Goal: Task Accomplishment & Management: Manage account settings

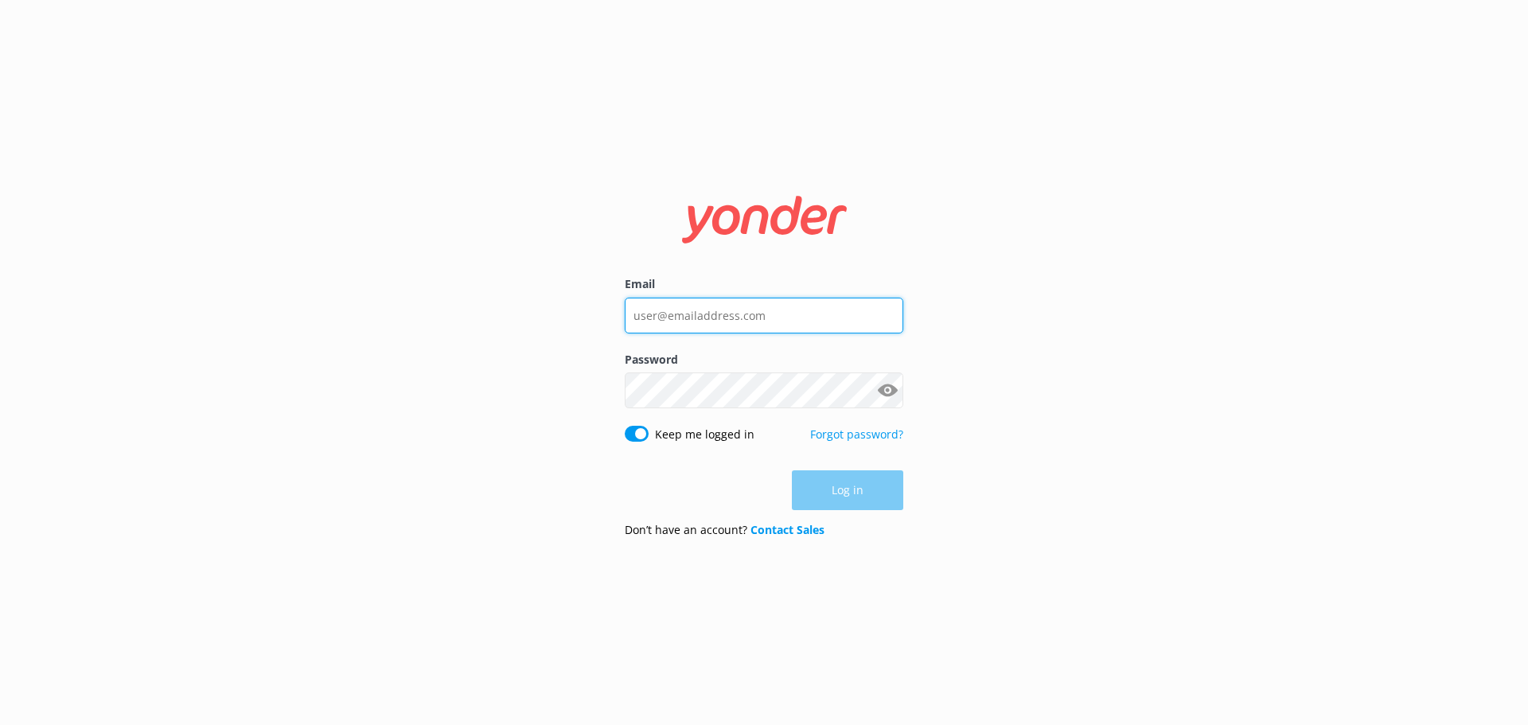
type input "simon@chrisjolly.co.nz"
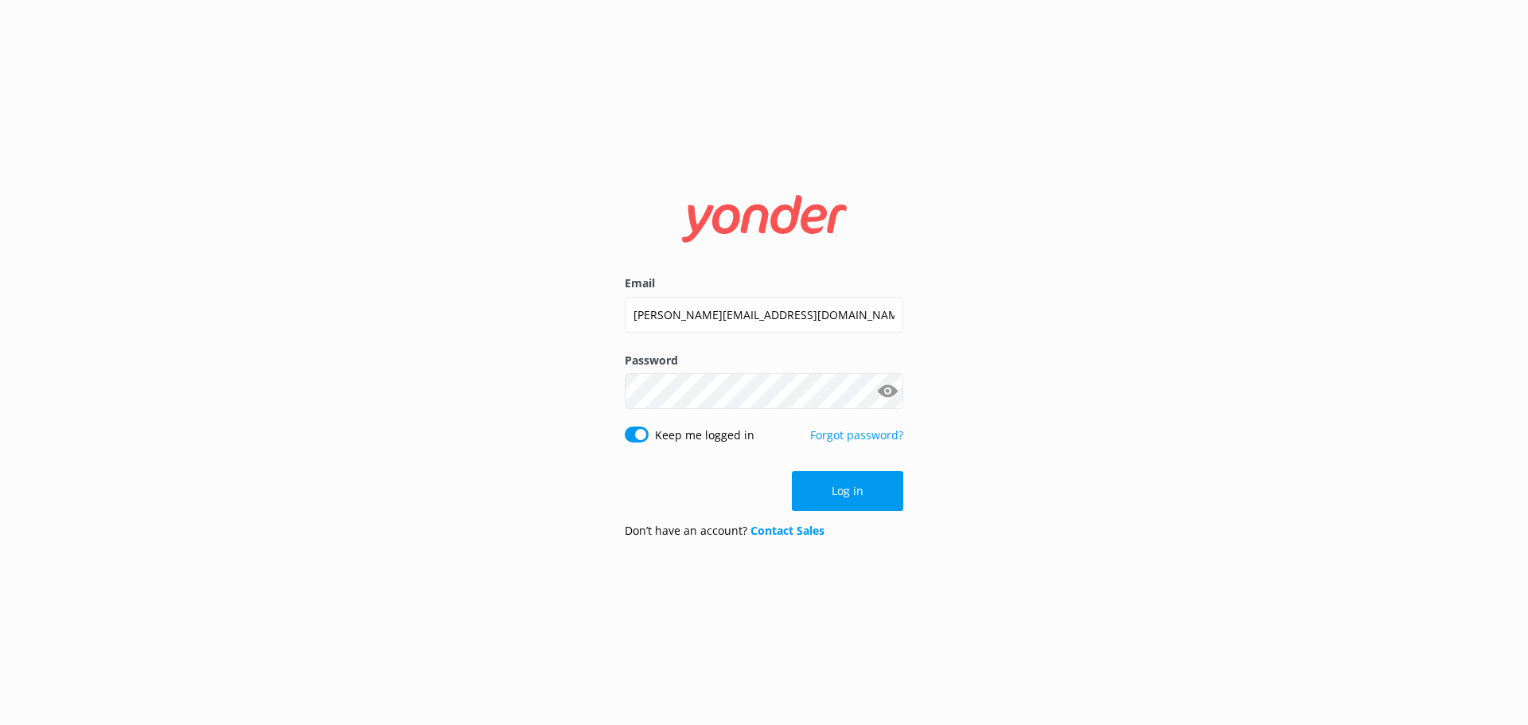
click at [837, 487] on div "Log in" at bounding box center [764, 491] width 278 height 40
click at [837, 487] on button "Log in" at bounding box center [847, 491] width 111 height 40
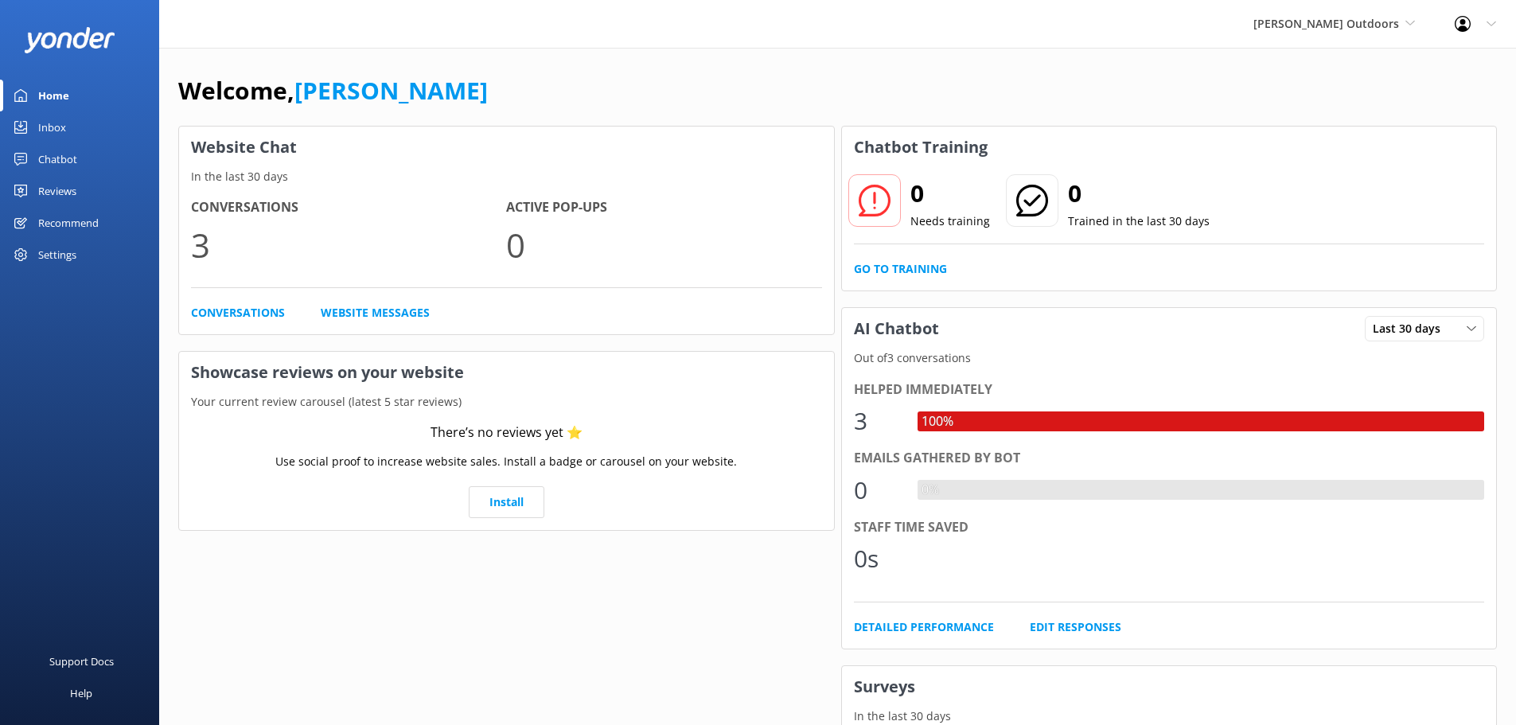
click at [42, 247] on div "Settings" at bounding box center [57, 255] width 38 height 32
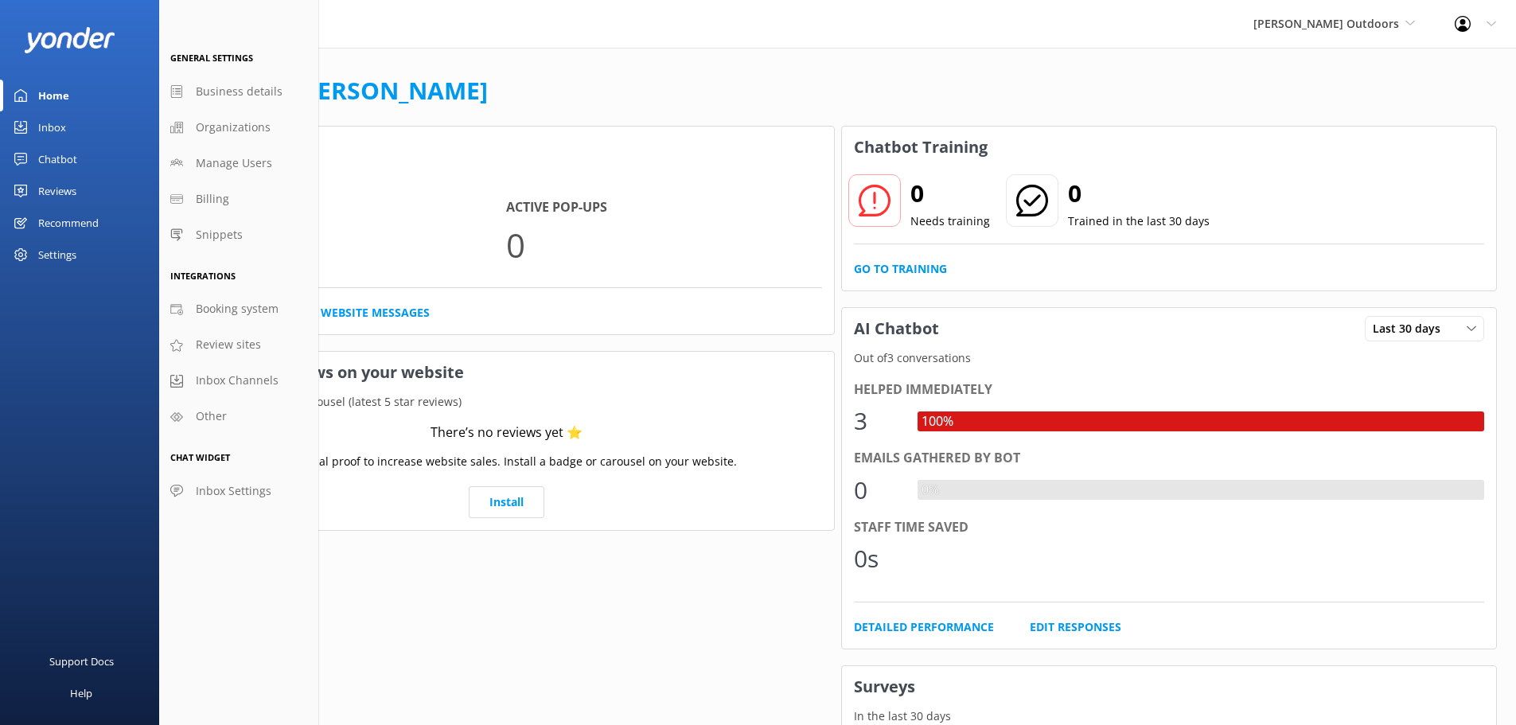
click at [64, 157] on div "Chatbot" at bounding box center [57, 159] width 39 height 32
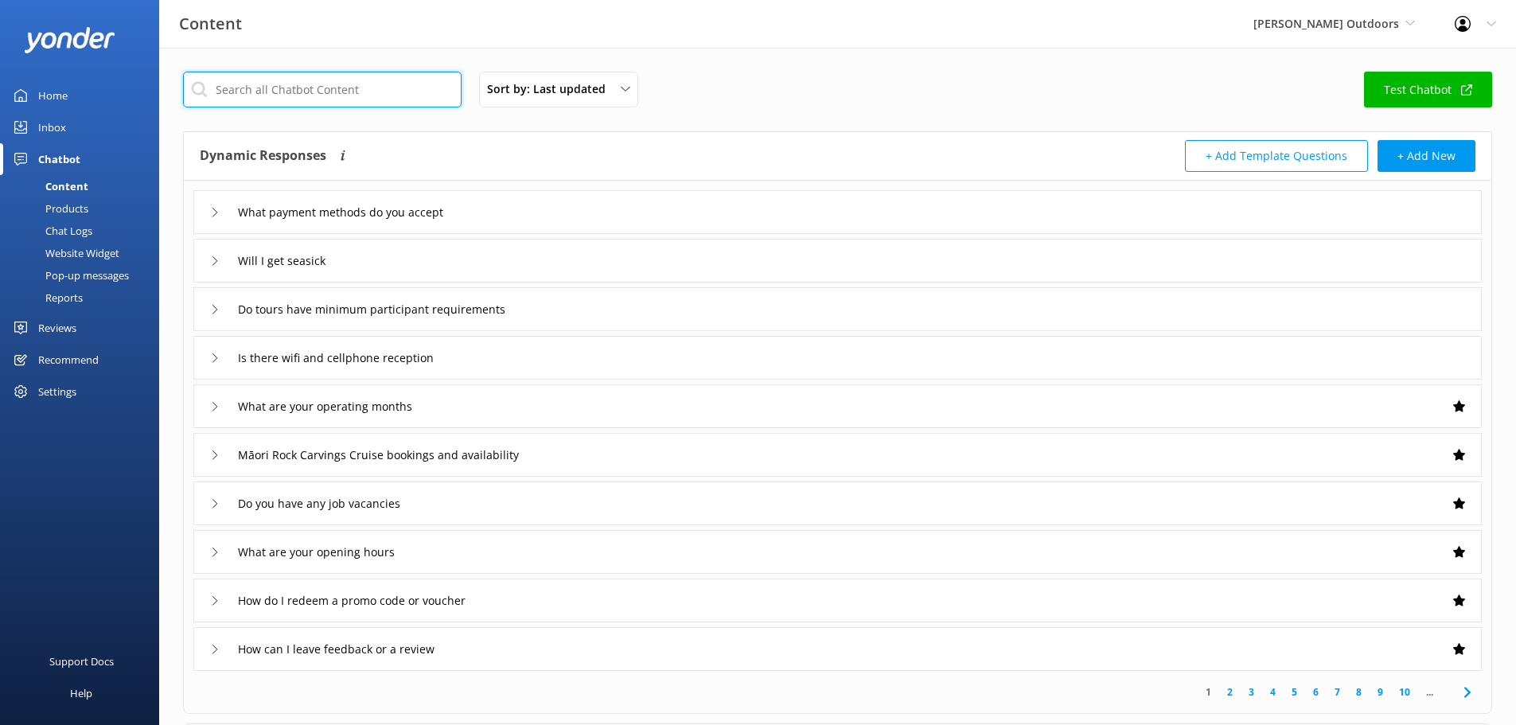
click at [314, 92] on input "text" at bounding box center [322, 90] width 278 height 36
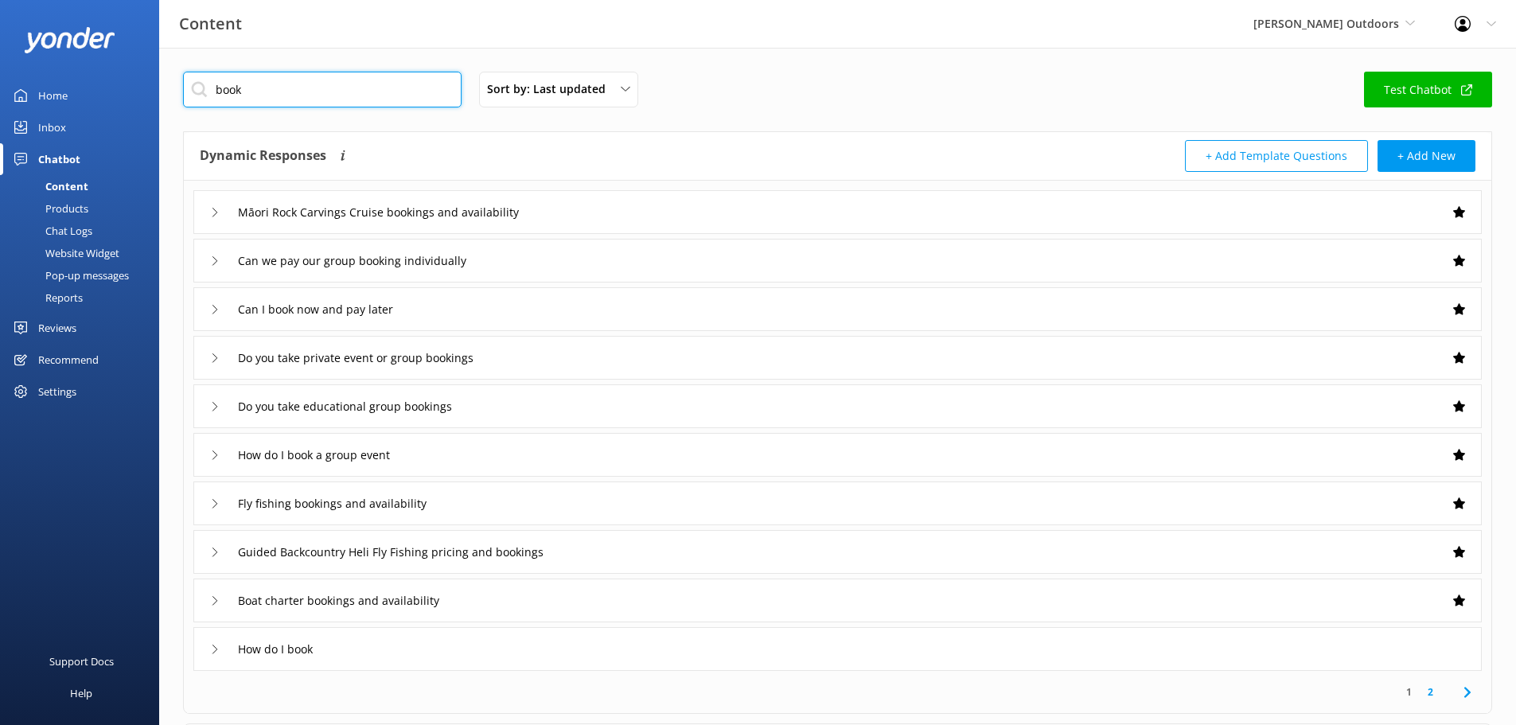
type input "book"
click at [363, 502] on input "Fly fishing bookings and availability" at bounding box center [356, 504] width 255 height 24
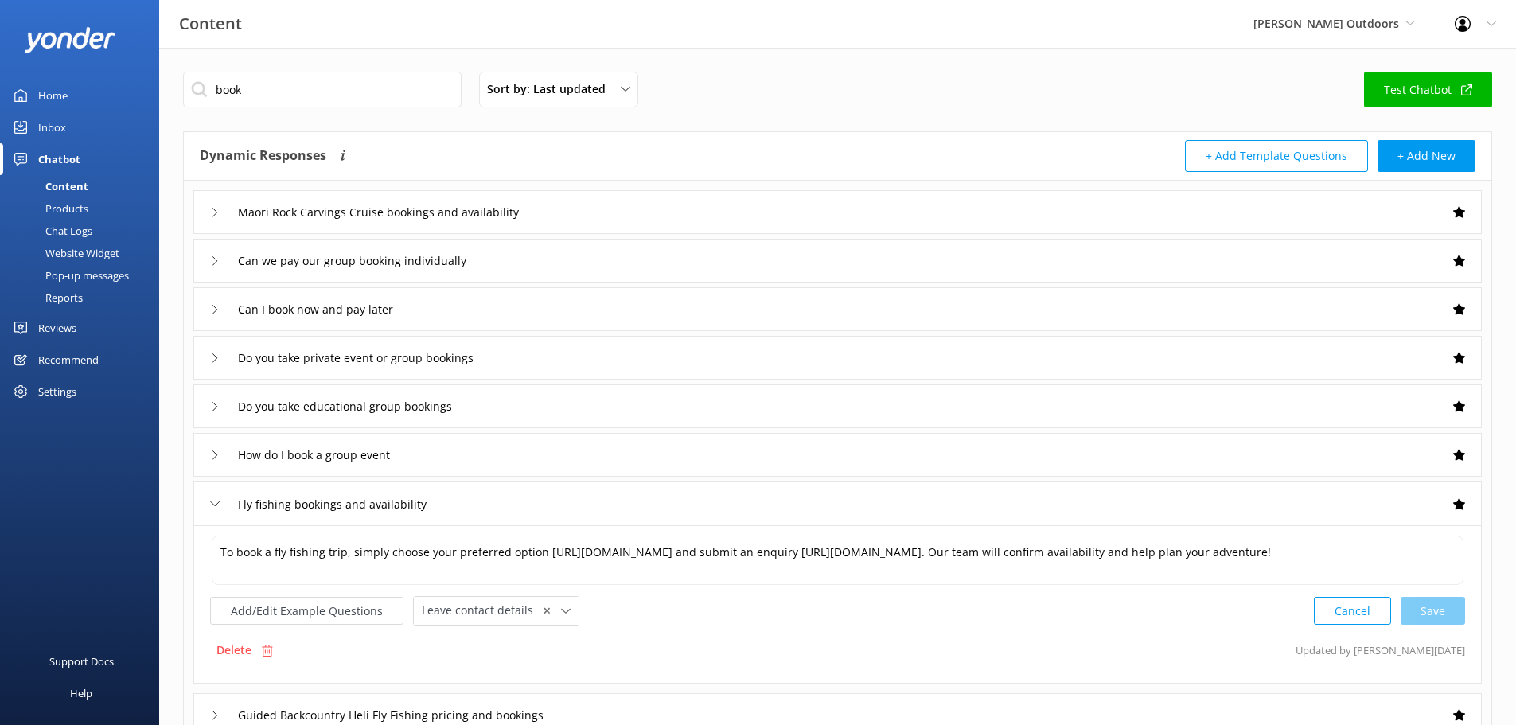
click at [738, 87] on div "book Sort by: Last updated Title (A-Z) Last updated Test Chatbot" at bounding box center [837, 94] width 1309 height 45
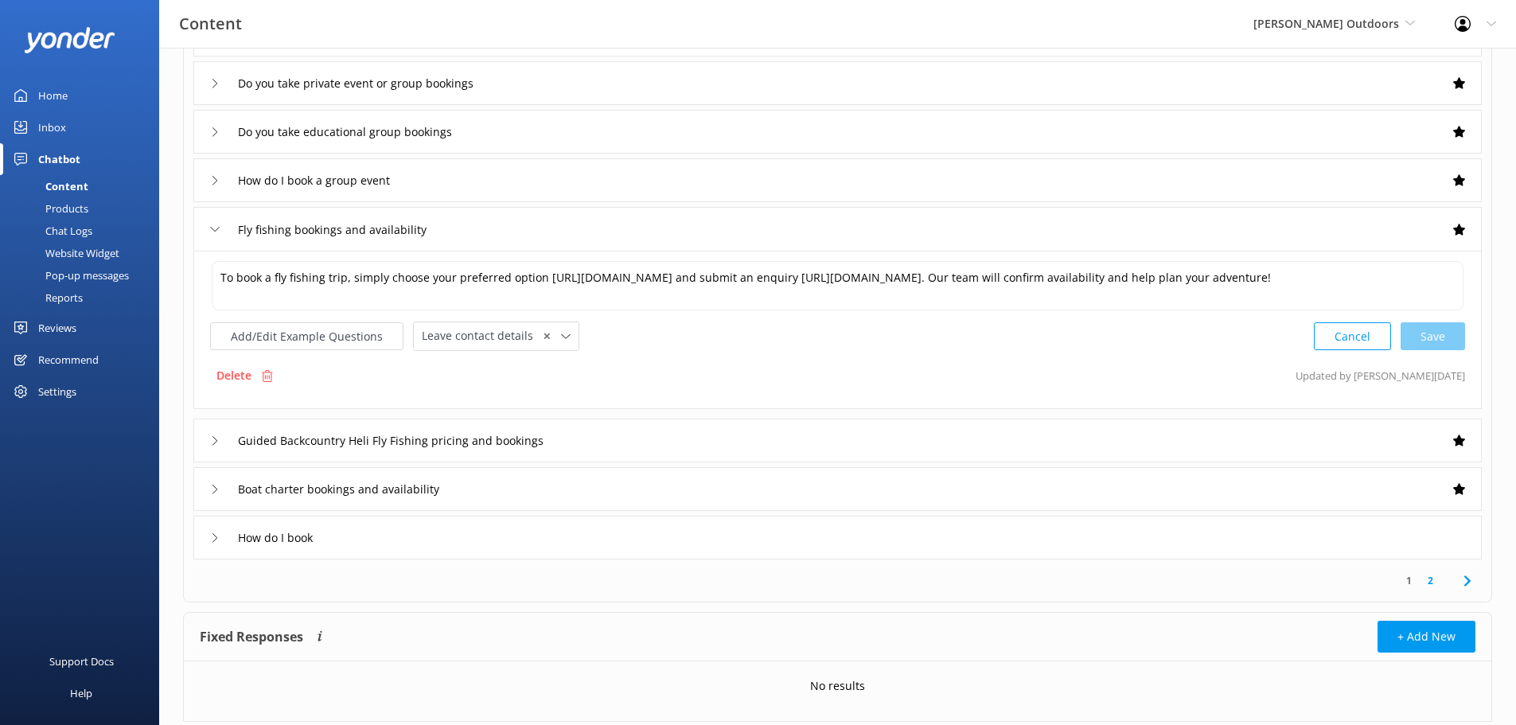
scroll to position [276, 0]
click at [399, 488] on input "Boat charter bookings and availability" at bounding box center [359, 488] width 261 height 24
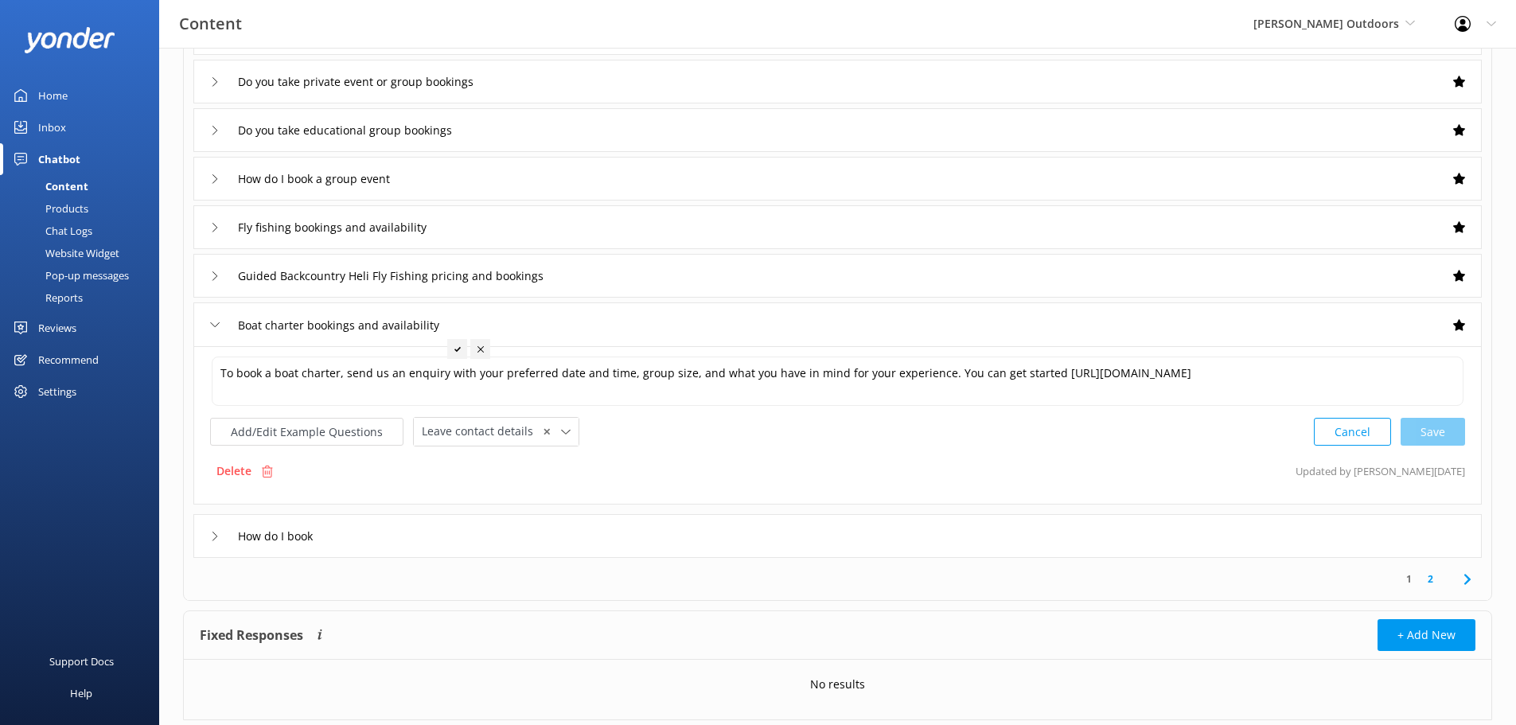
click at [356, 539] on div "How do I book" at bounding box center [837, 536] width 1288 height 44
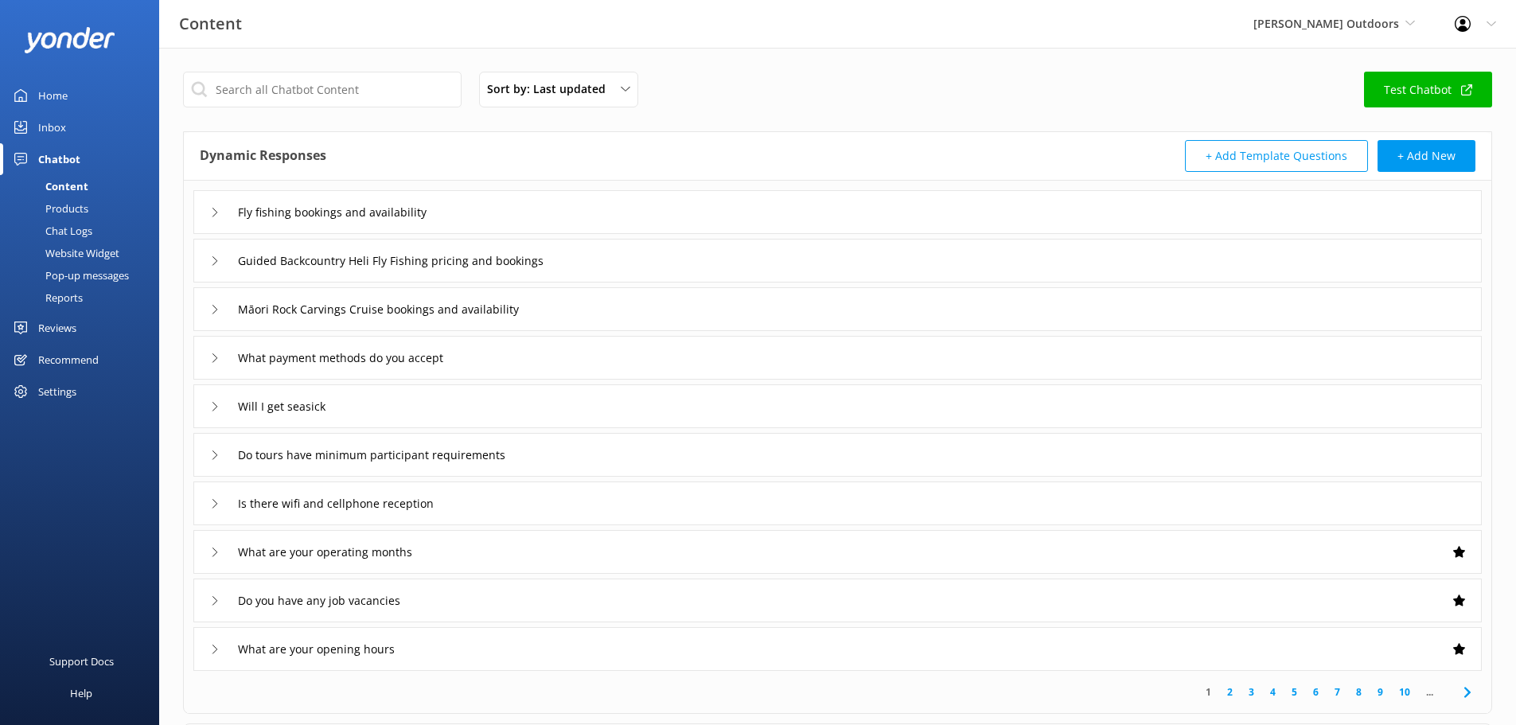
scroll to position [176, 0]
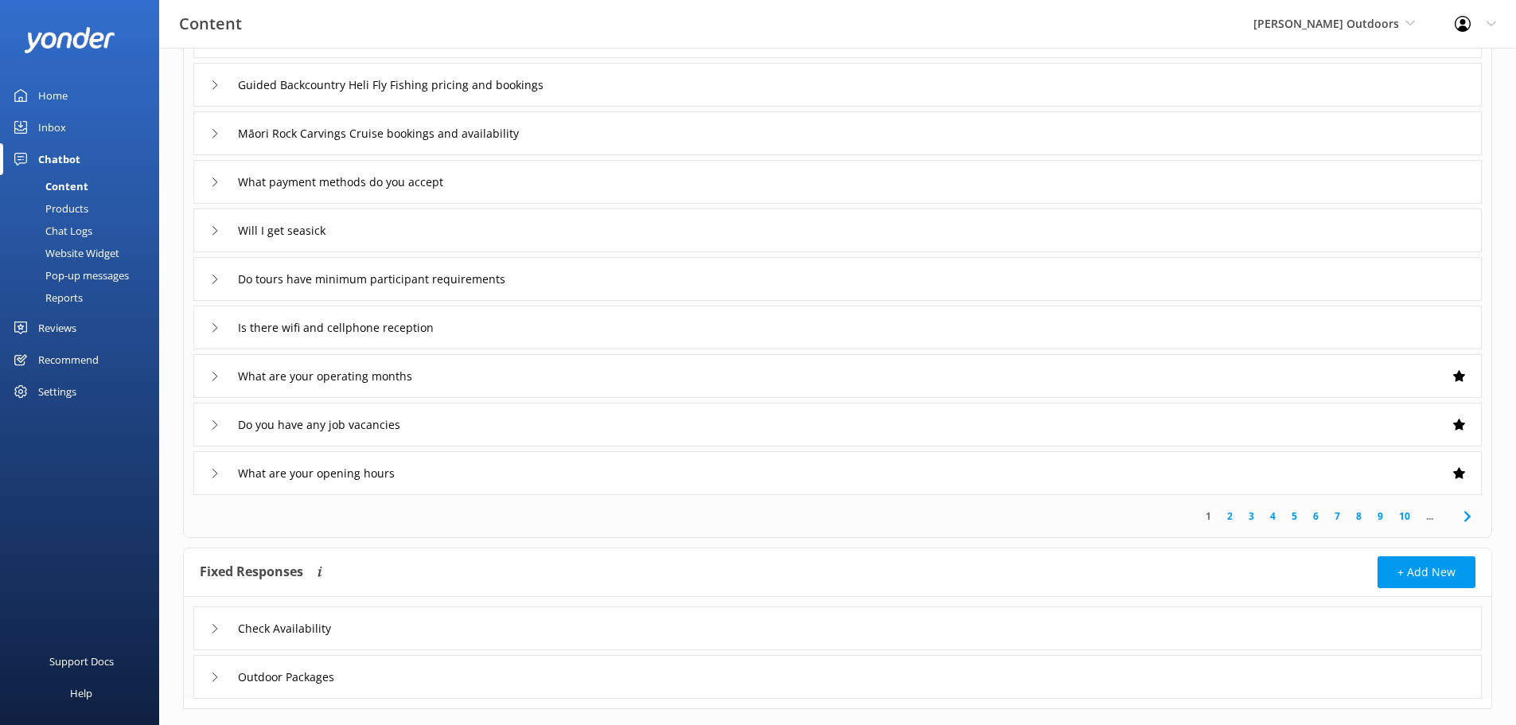
click at [806, 226] on div "Will I get seasick" at bounding box center [837, 230] width 1288 height 44
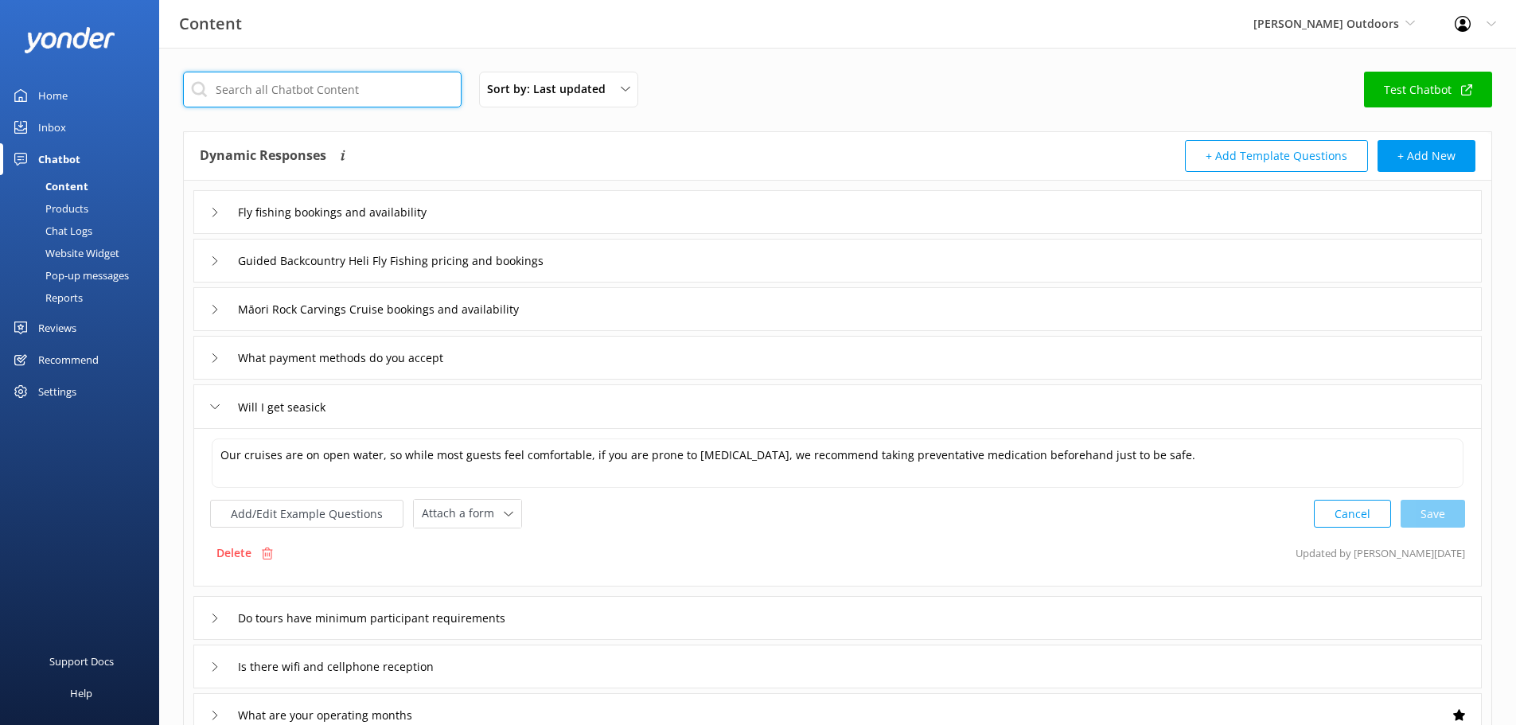
click at [323, 93] on input "text" at bounding box center [322, 90] width 278 height 36
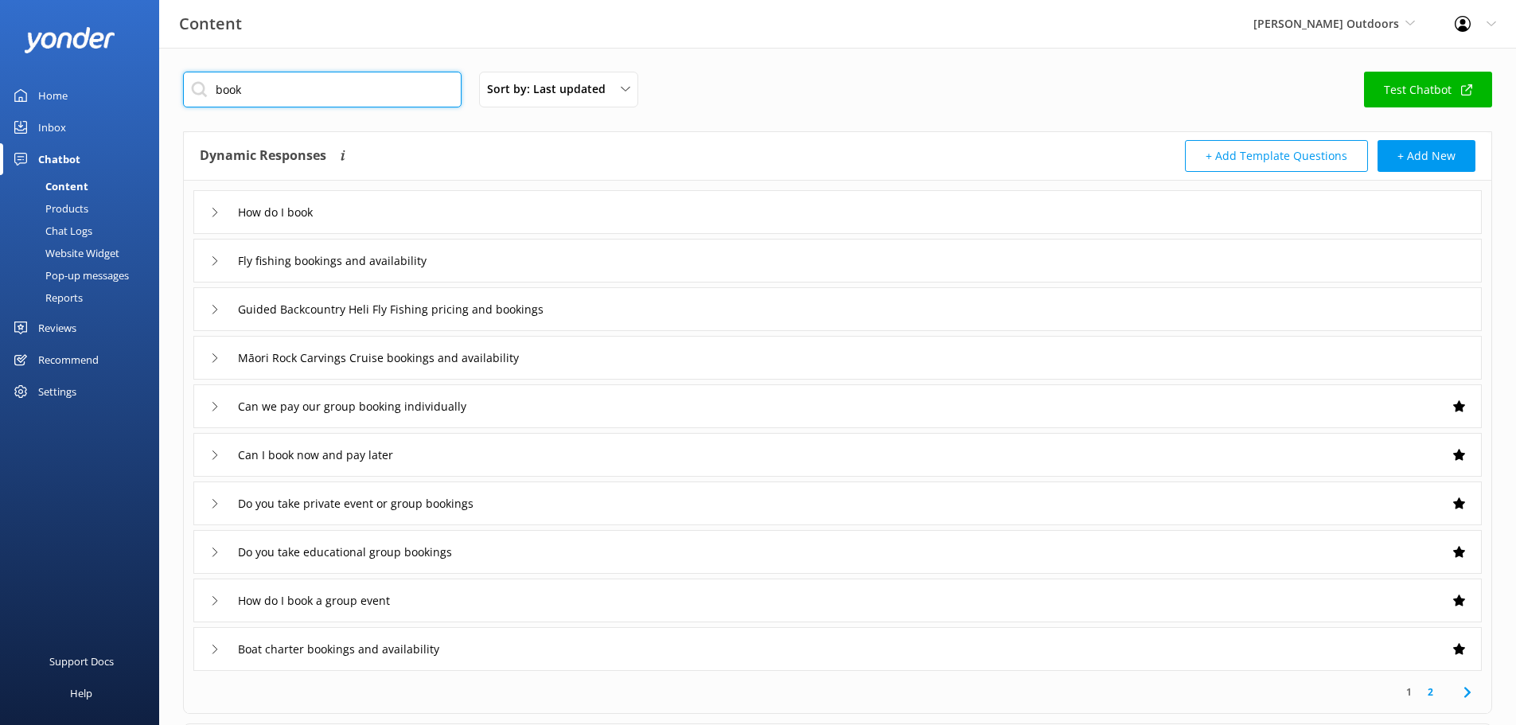
type input "book"
click at [398, 208] on div "How do I book" at bounding box center [837, 212] width 1288 height 44
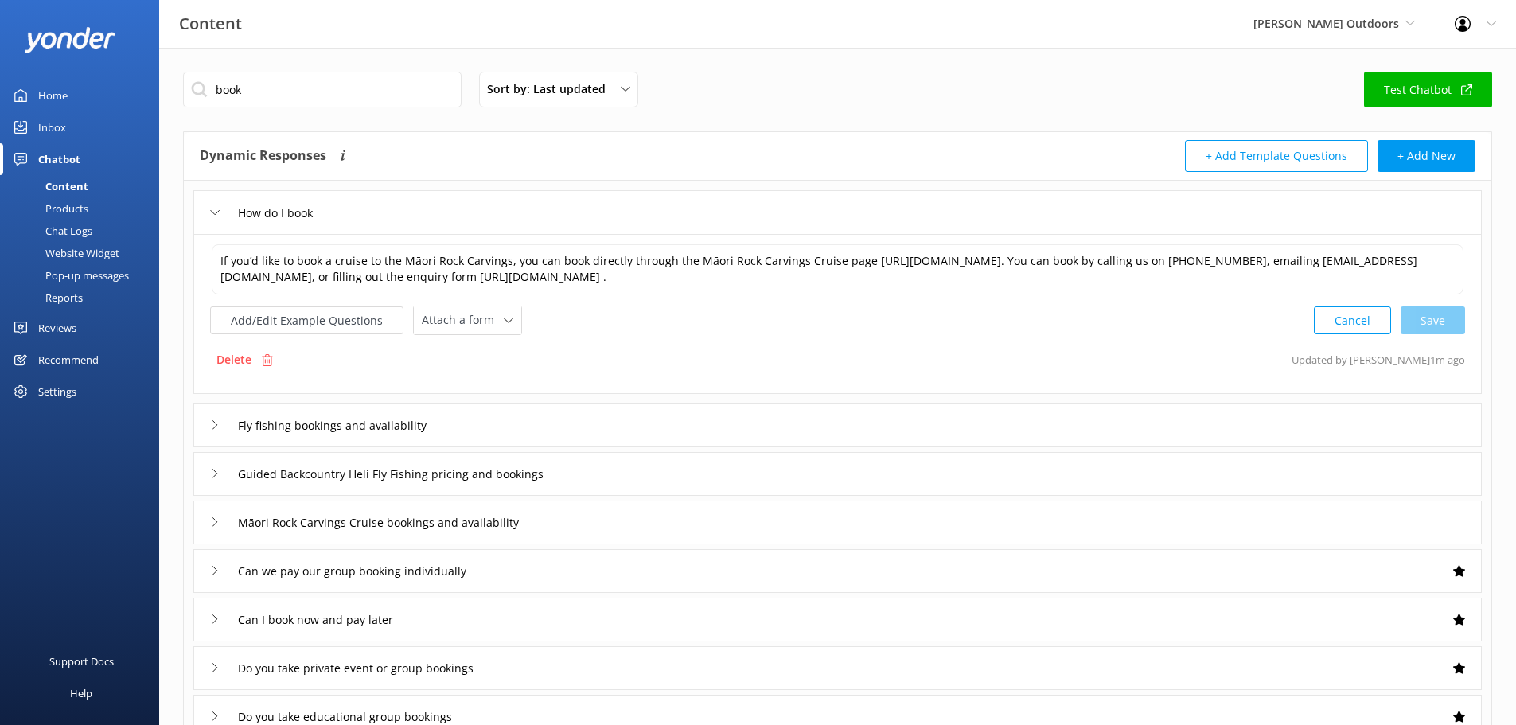
click at [76, 228] on div "Chat Logs" at bounding box center [51, 231] width 83 height 22
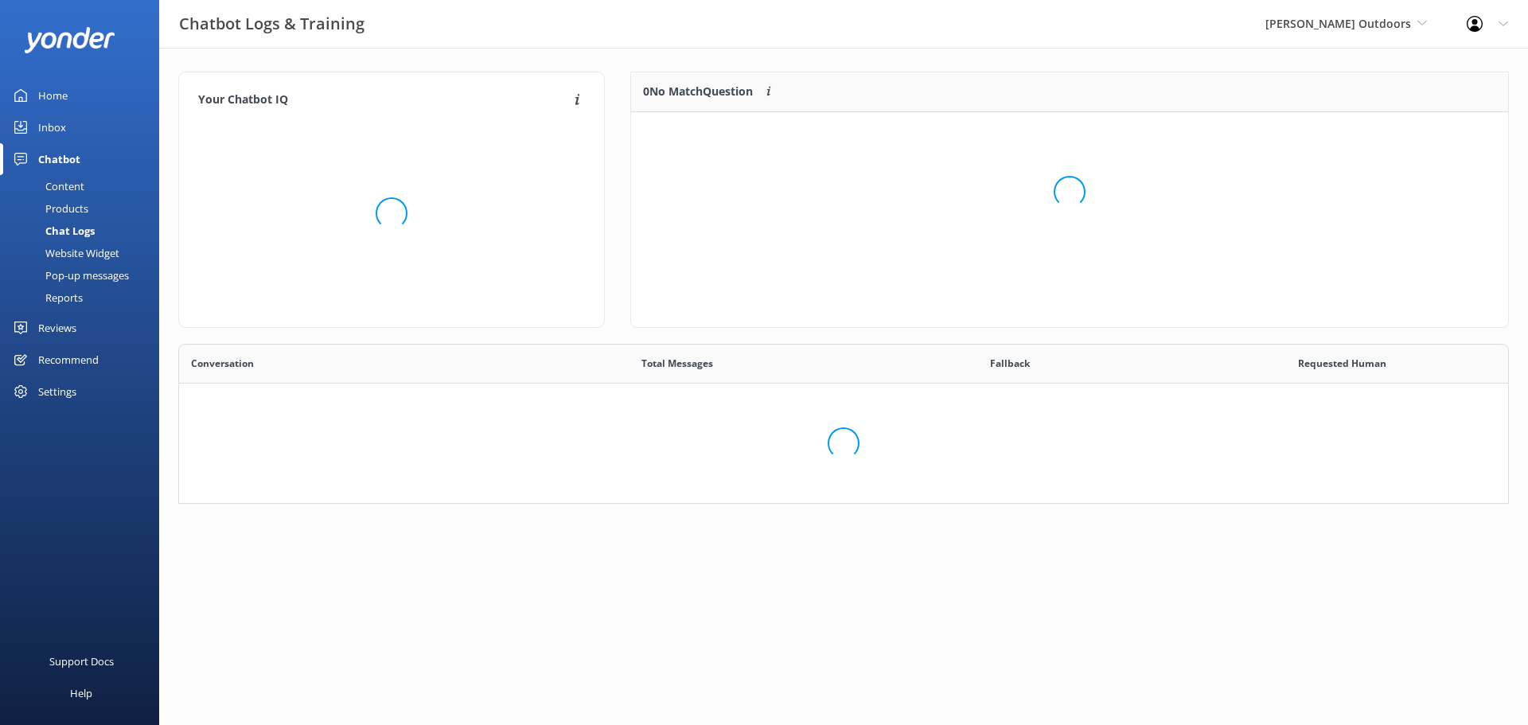
scroll to position [236, 1318]
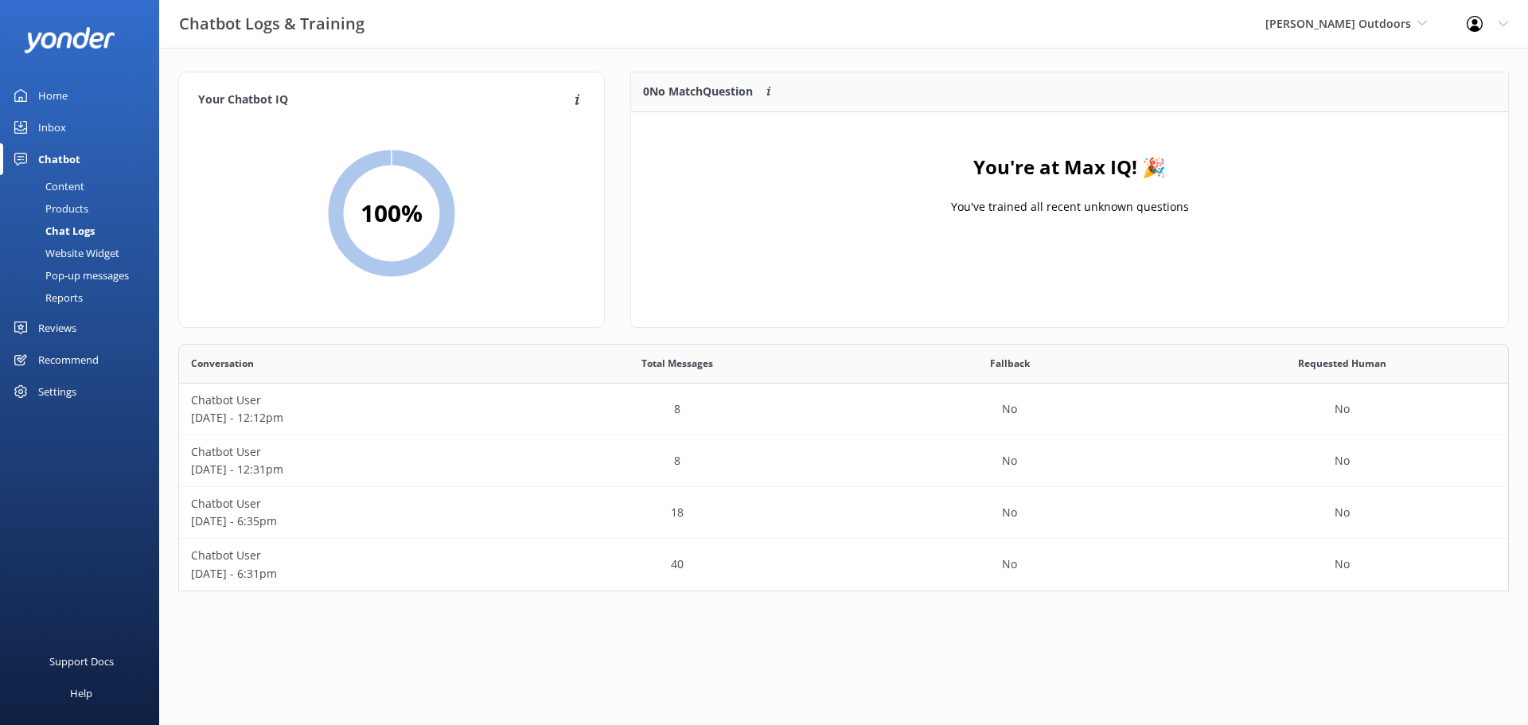
click at [61, 180] on div "Content" at bounding box center [47, 186] width 75 height 22
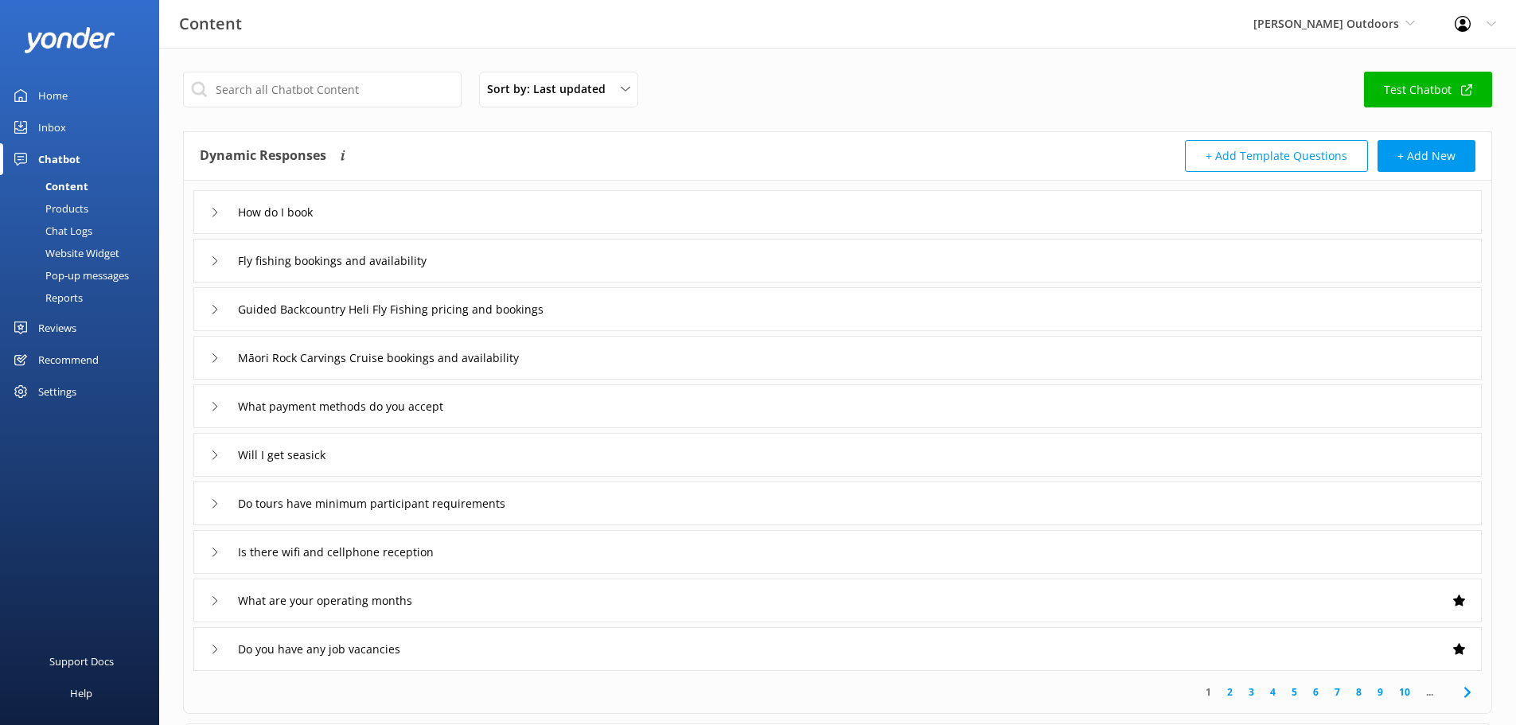
click at [76, 225] on div "Chat Logs" at bounding box center [51, 231] width 83 height 22
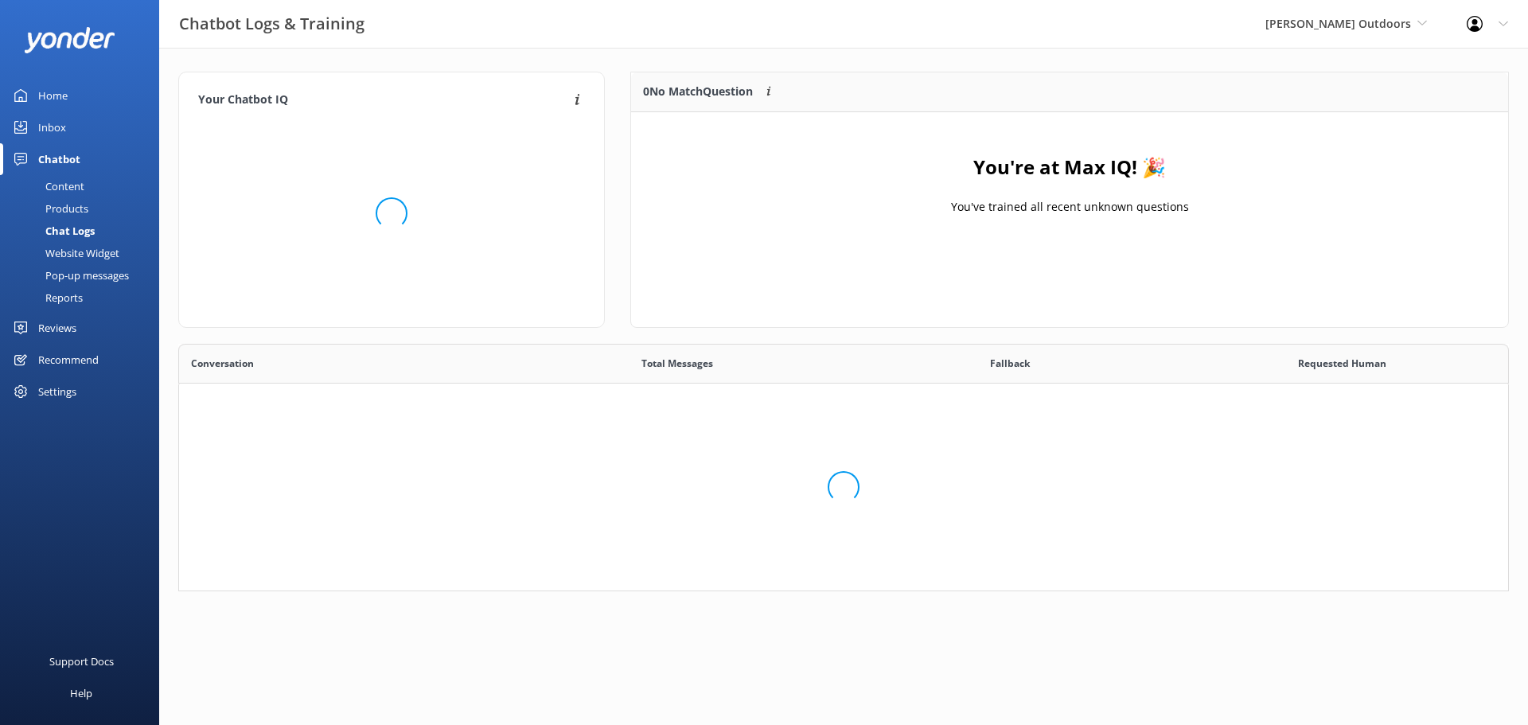
scroll to position [236, 1318]
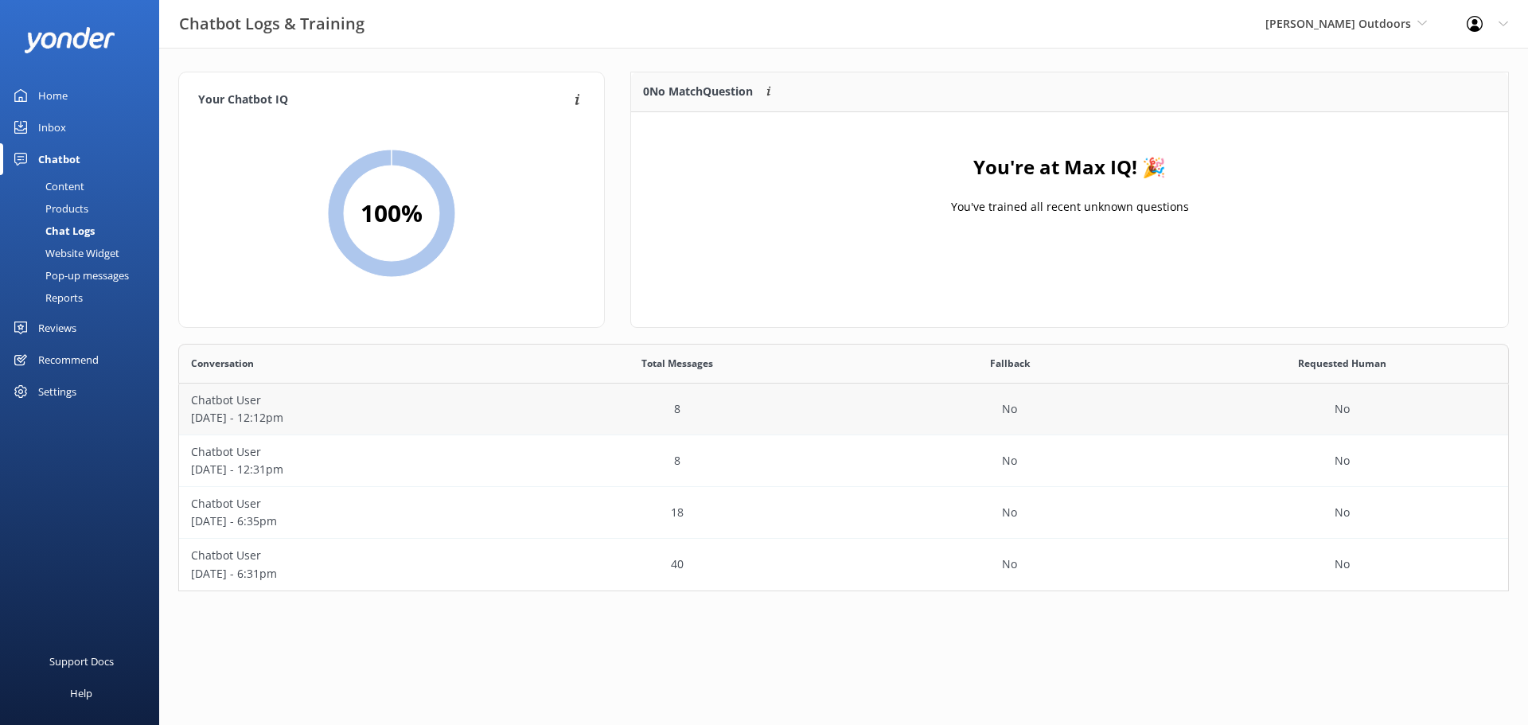
click at [388, 404] on p "Chatbot User" at bounding box center [345, 400] width 309 height 18
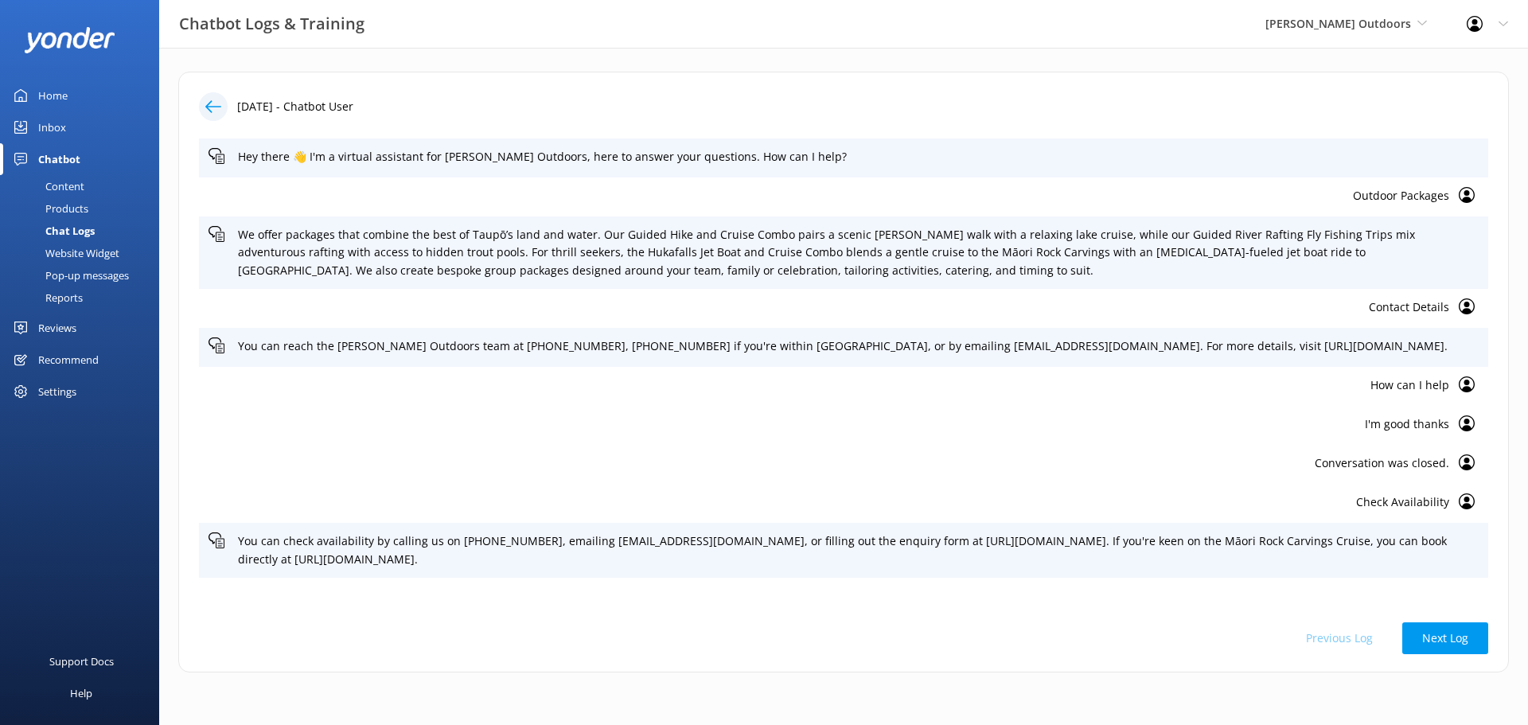
click at [212, 99] on icon at bounding box center [213, 107] width 16 height 16
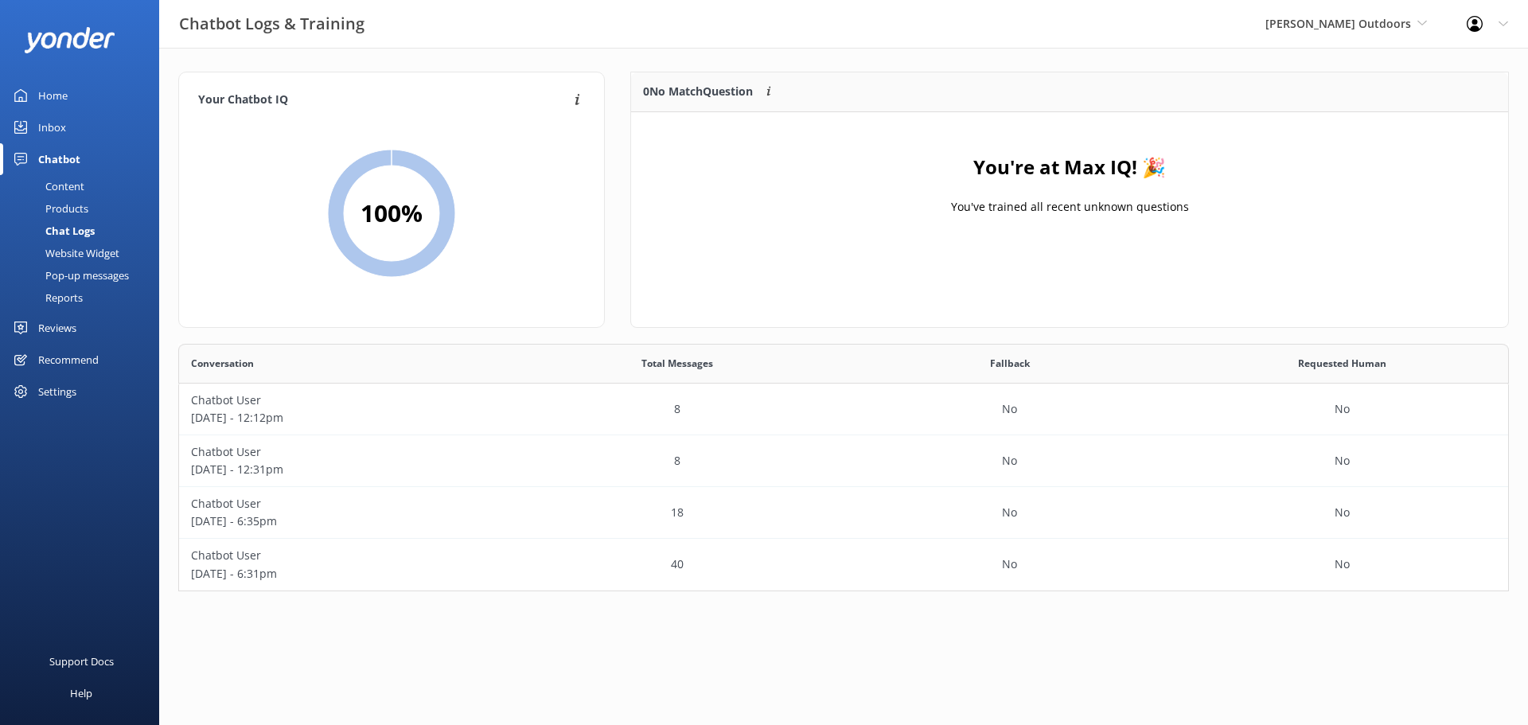
scroll to position [236, 1318]
click at [446, 513] on p "[DATE] - 6:35pm" at bounding box center [345, 521] width 309 height 18
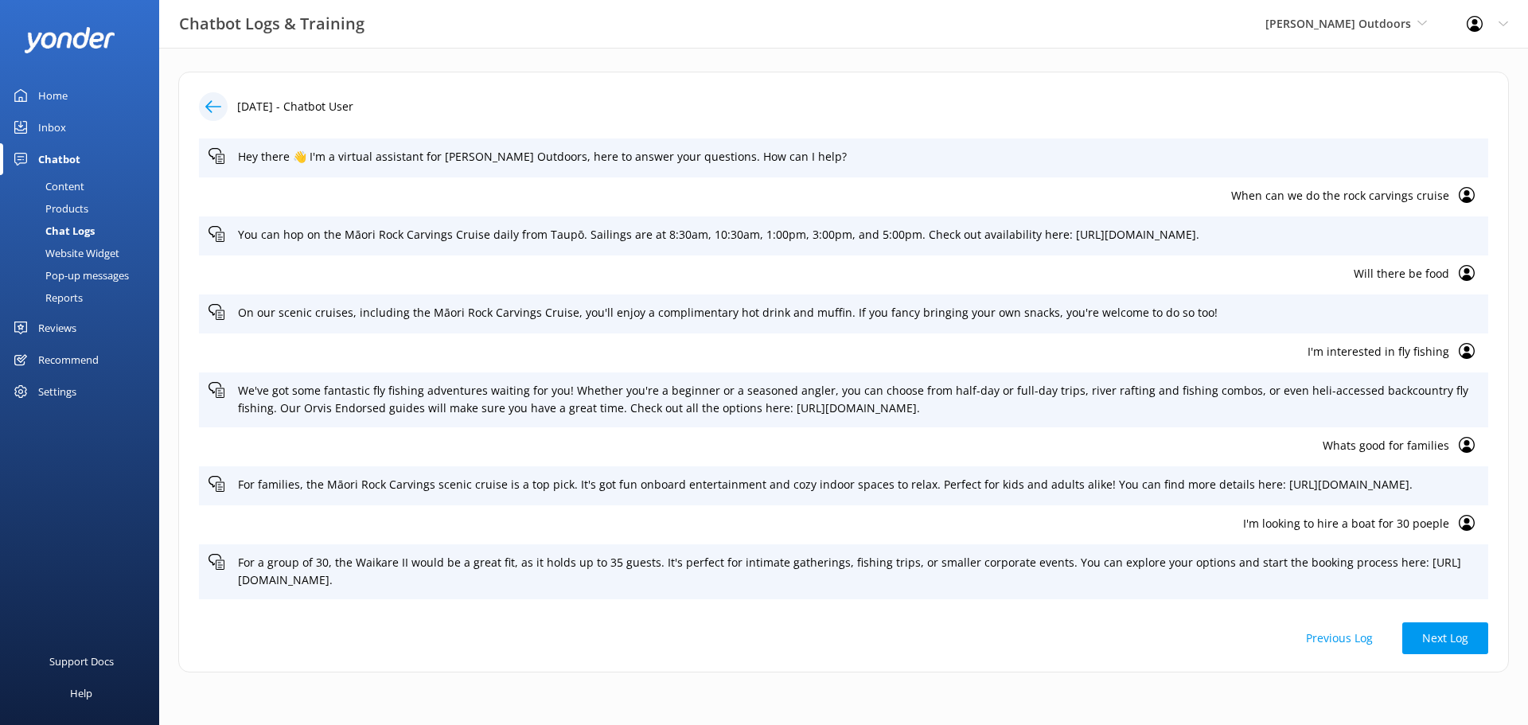
click at [214, 100] on icon at bounding box center [213, 107] width 16 height 16
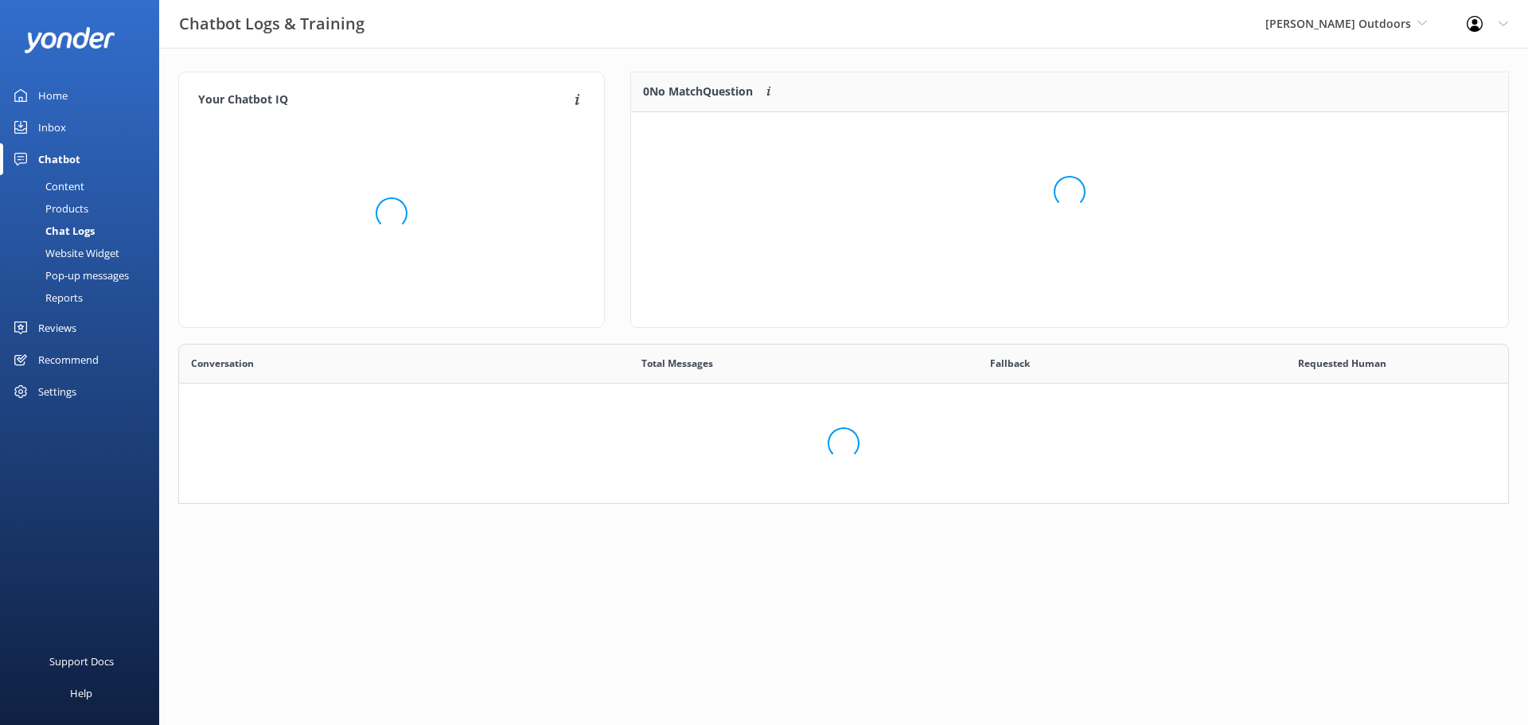
scroll to position [236, 1318]
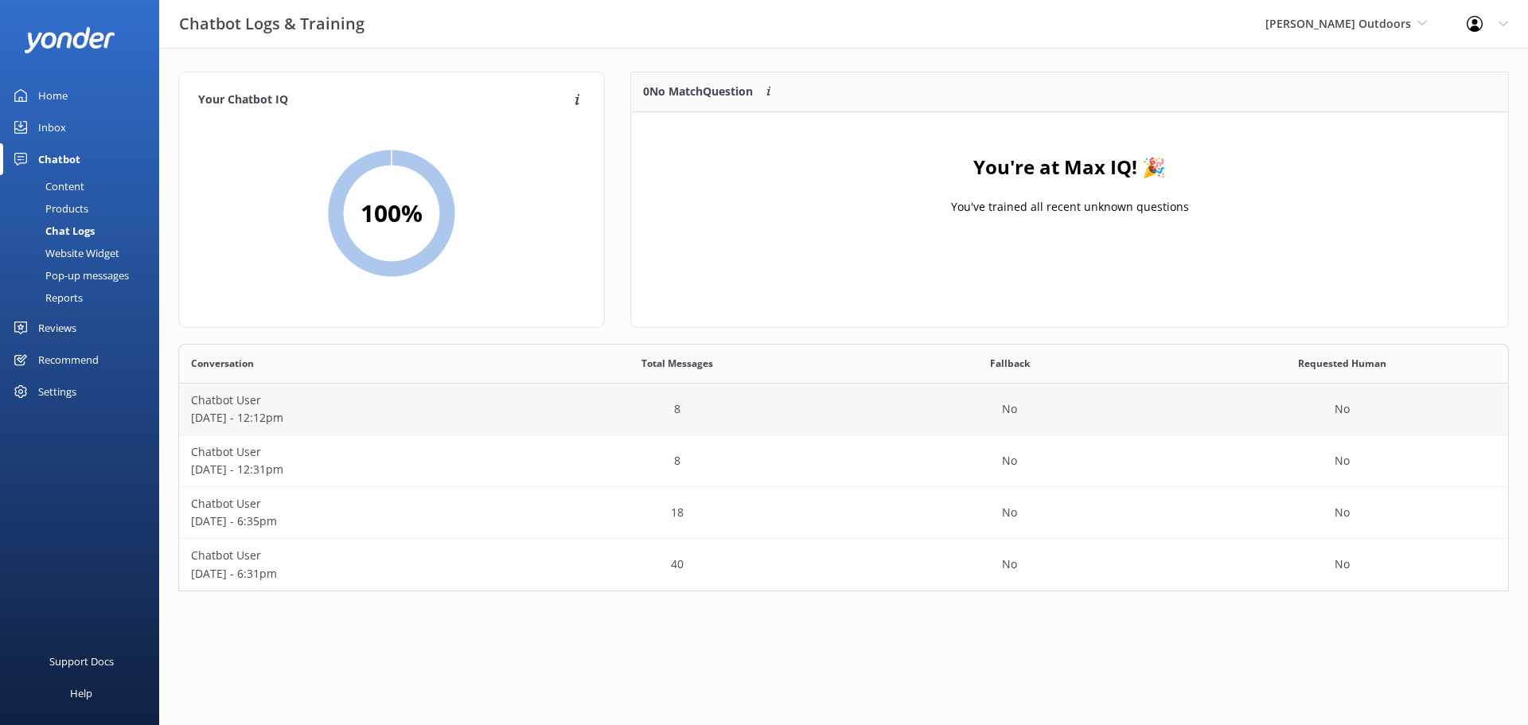
click at [546, 424] on div "8" at bounding box center [678, 410] width 333 height 52
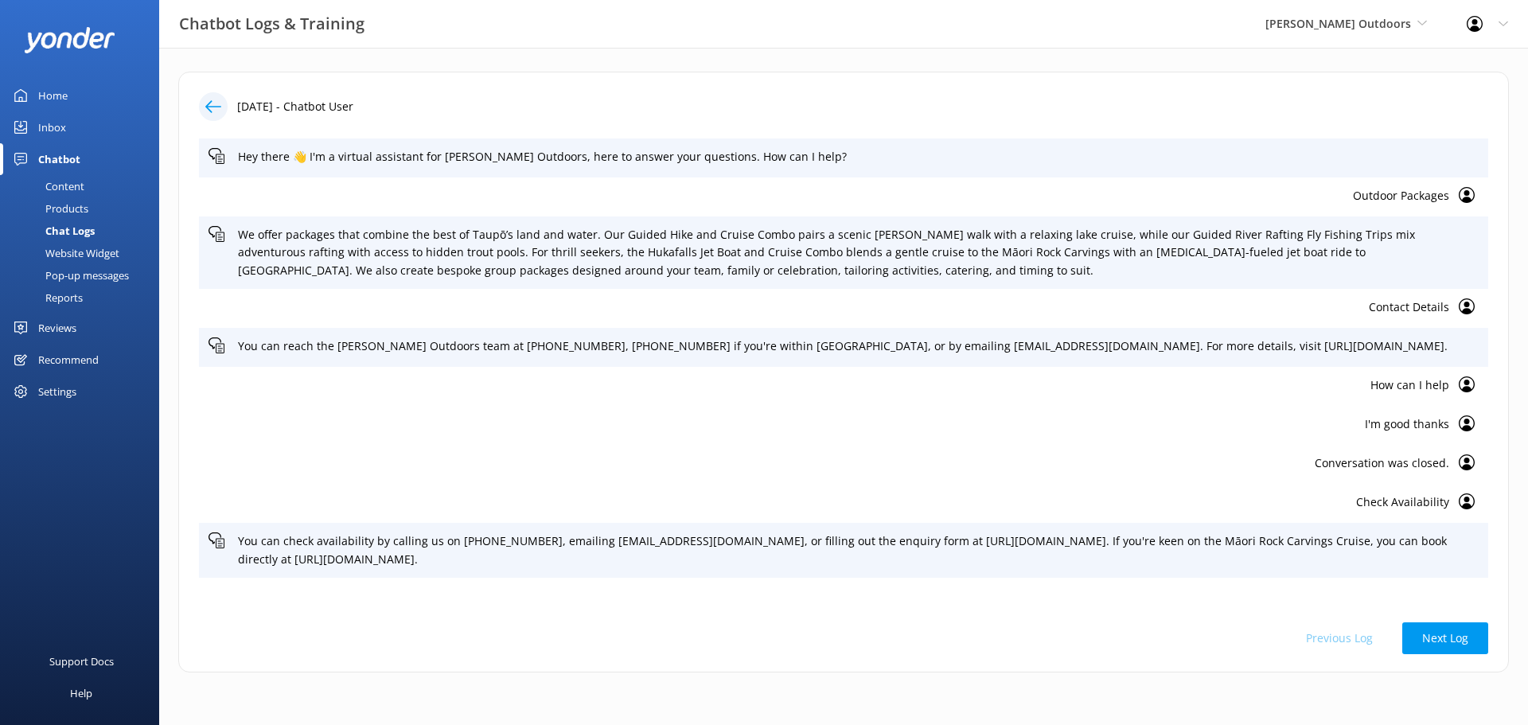
click at [1462, 197] on icon at bounding box center [1467, 195] width 16 height 16
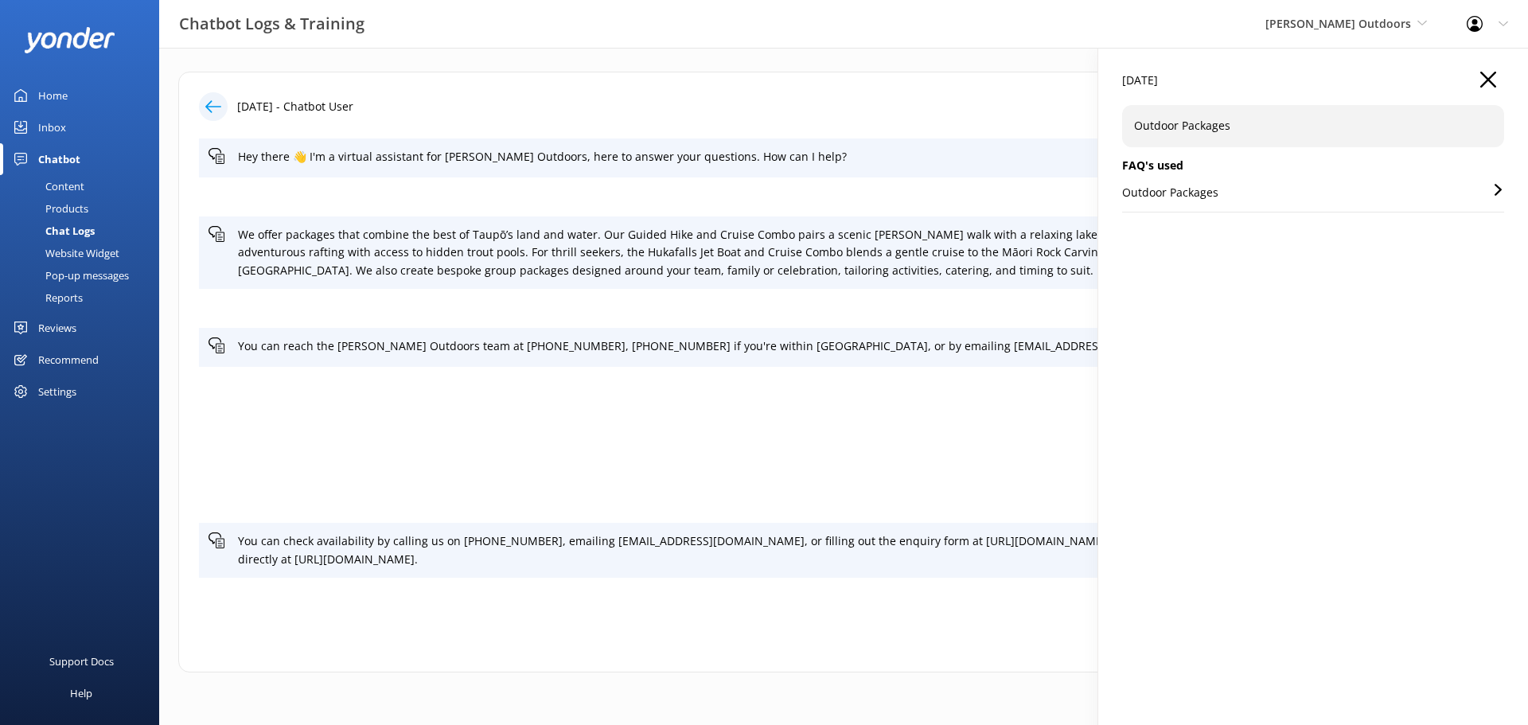
click at [1486, 80] on icon "button" at bounding box center [1488, 80] width 16 height 16
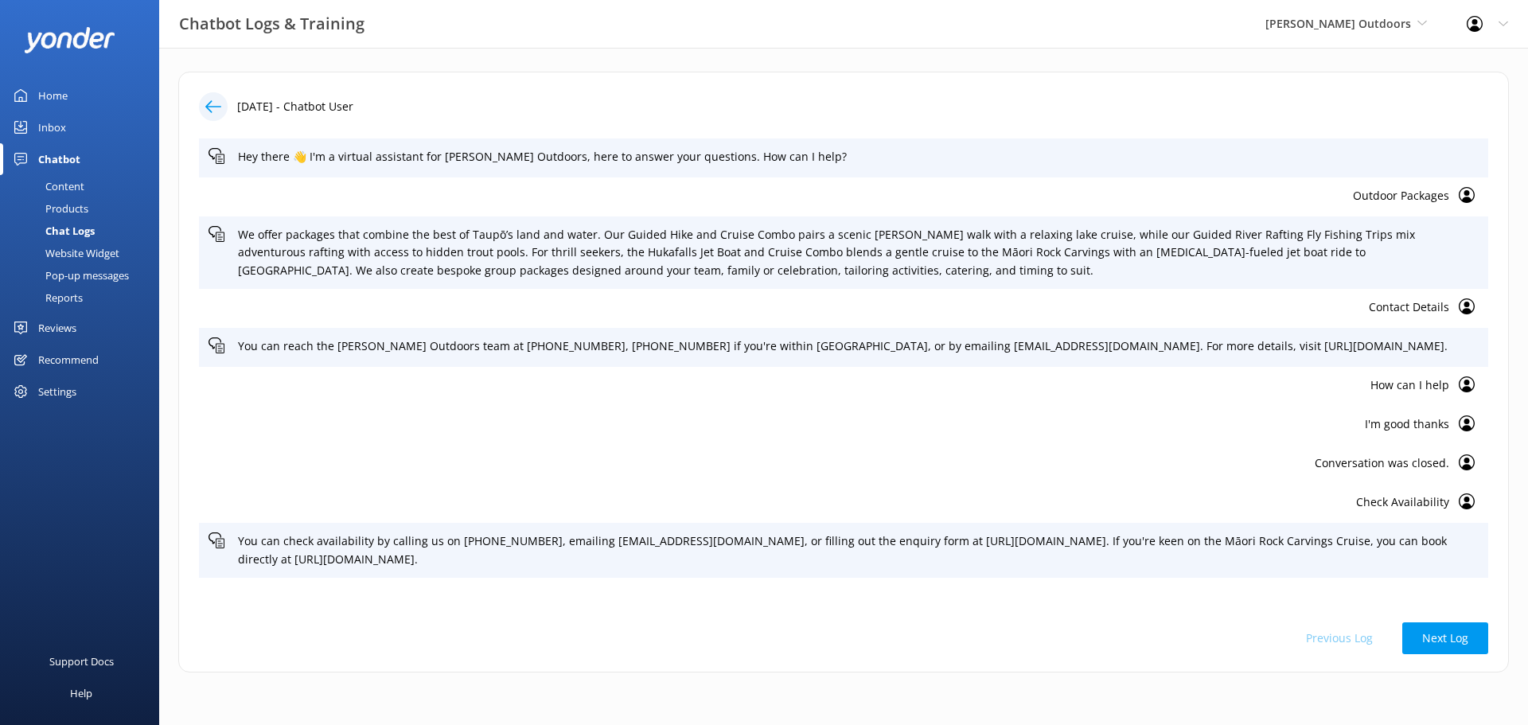
click at [1464, 301] on icon at bounding box center [1467, 306] width 16 height 16
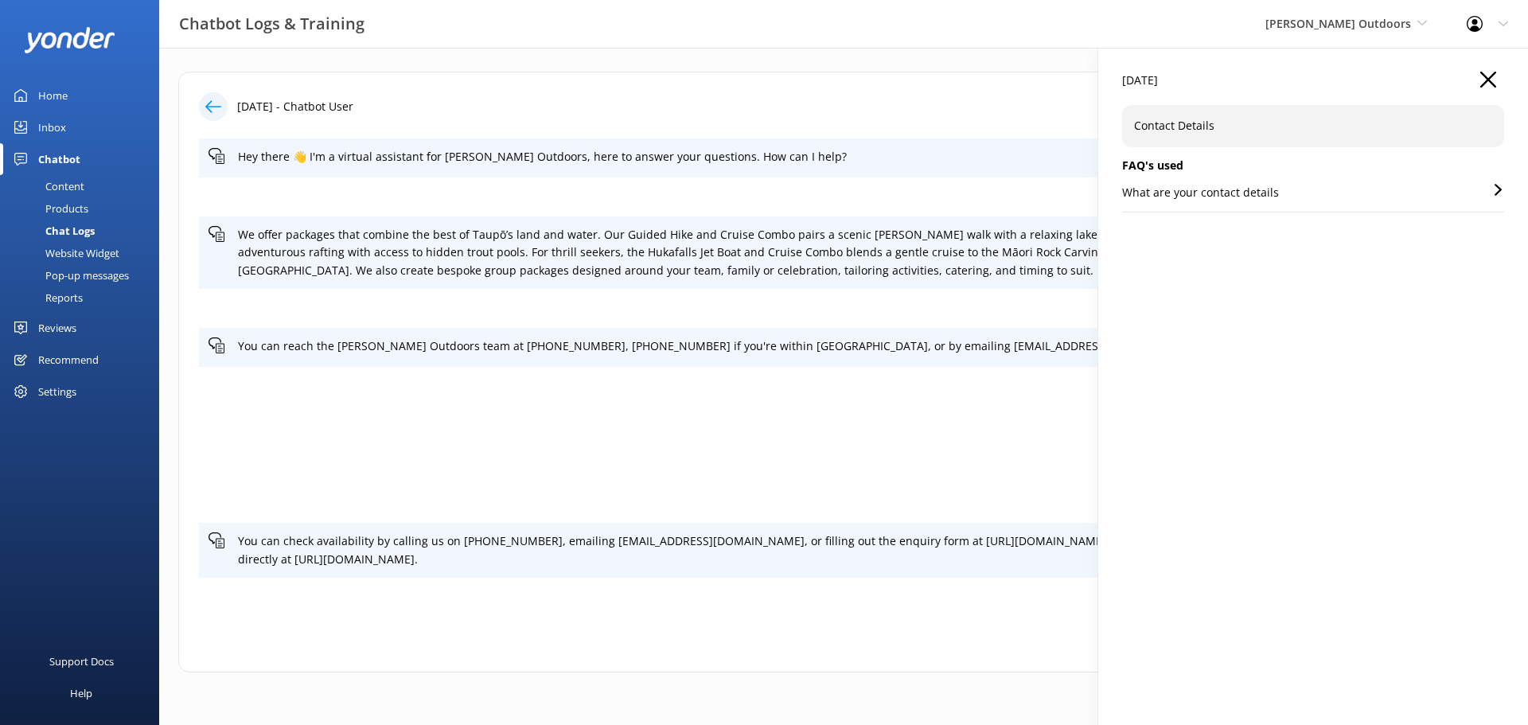
click at [1485, 82] on use "button" at bounding box center [1488, 80] width 16 height 16
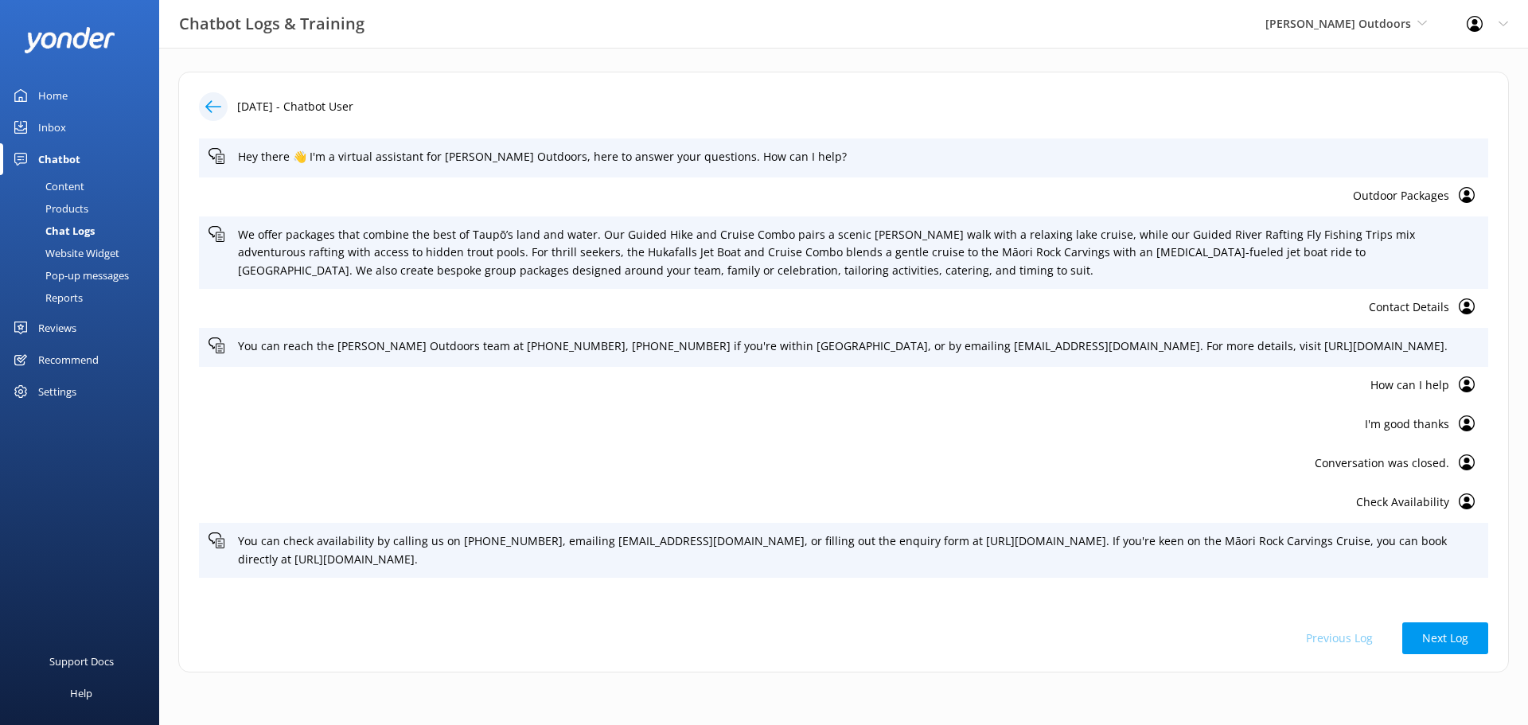
click at [219, 103] on icon at bounding box center [213, 107] width 16 height 16
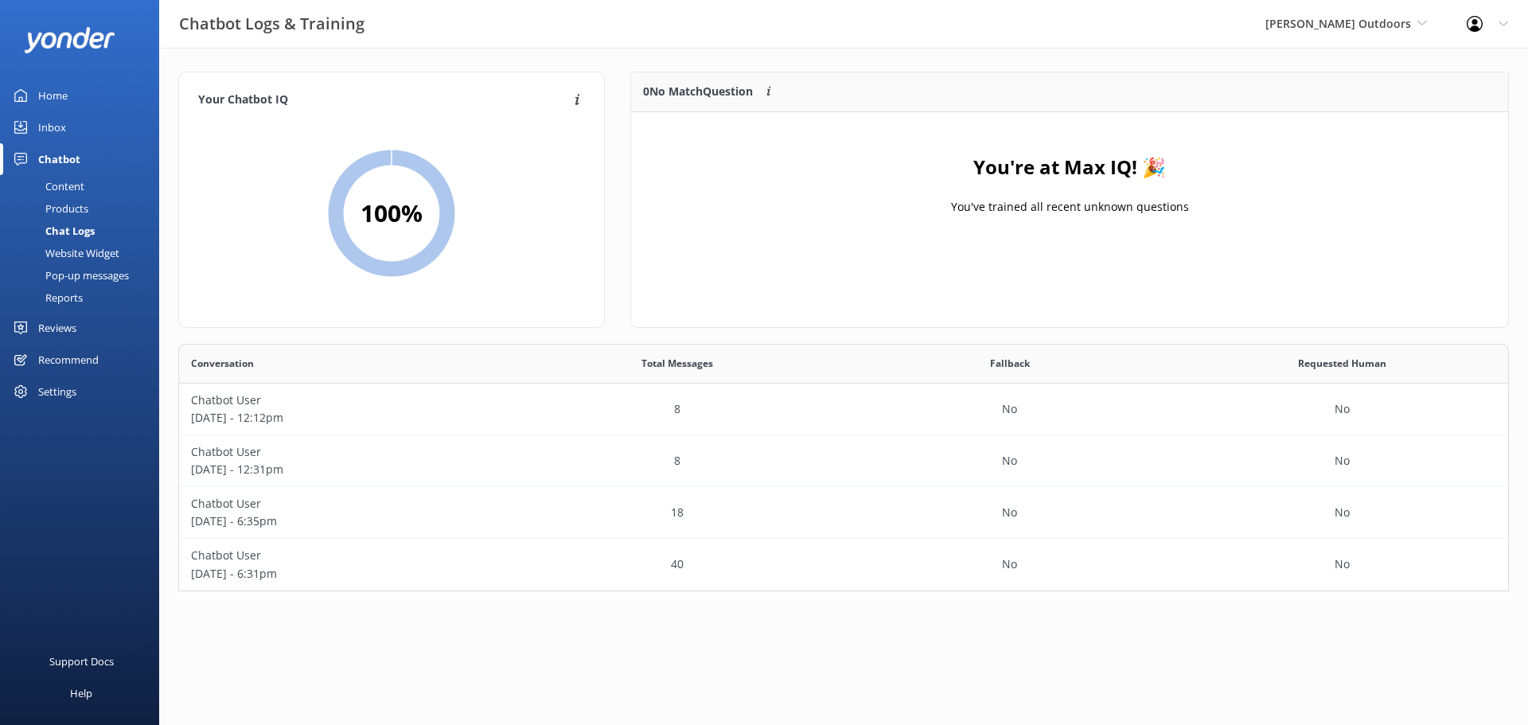
scroll to position [236, 1318]
click at [94, 249] on div "Website Widget" at bounding box center [65, 253] width 110 height 22
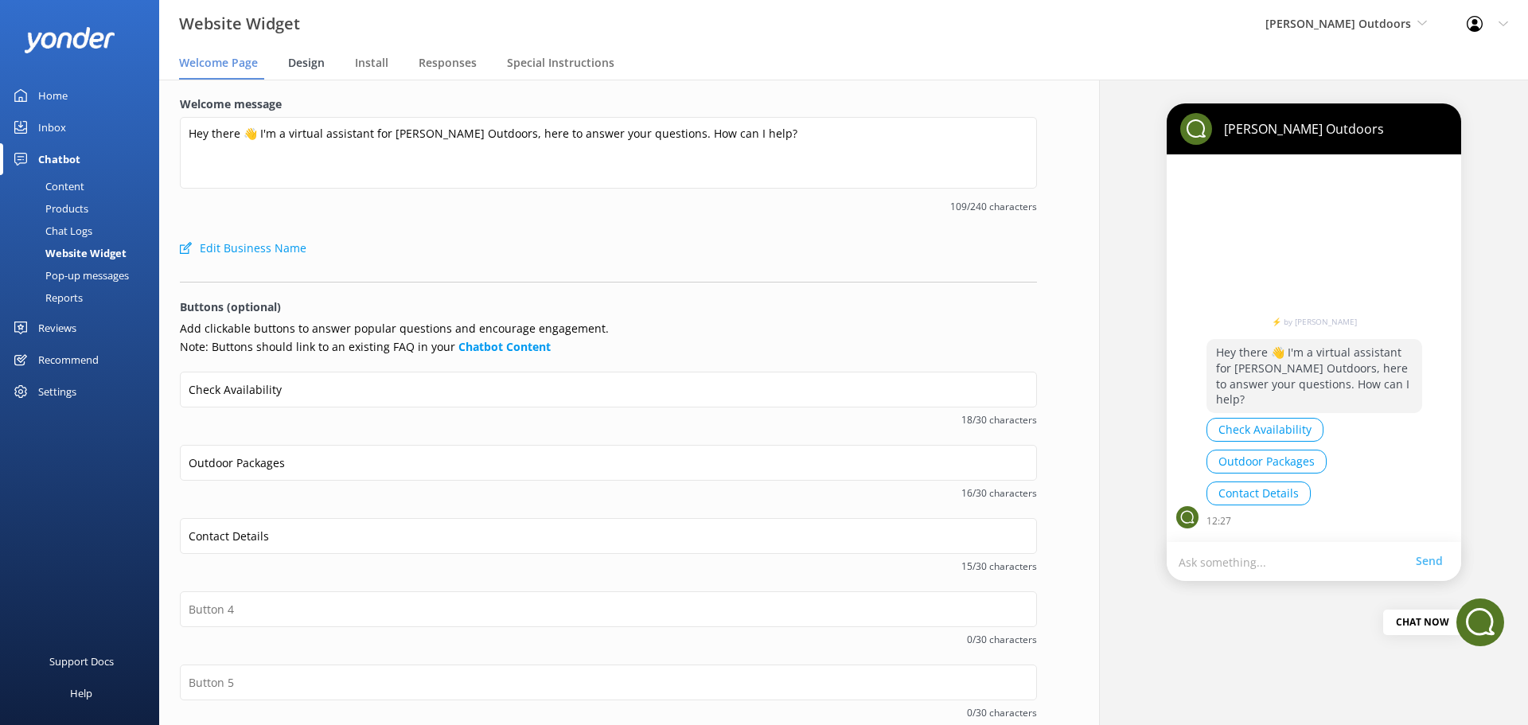
click at [311, 62] on span "Design" at bounding box center [306, 63] width 37 height 16
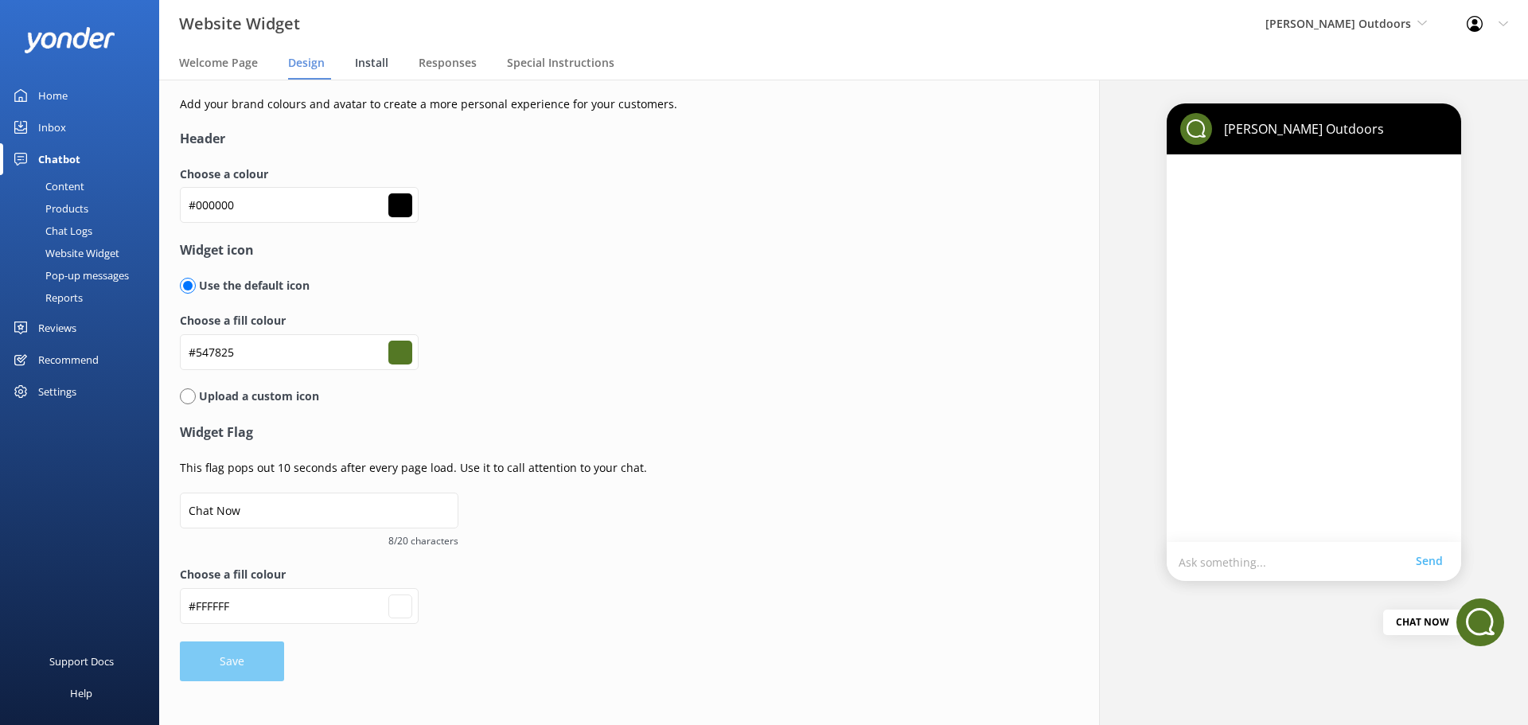
click at [364, 59] on span "Install" at bounding box center [371, 63] width 33 height 16
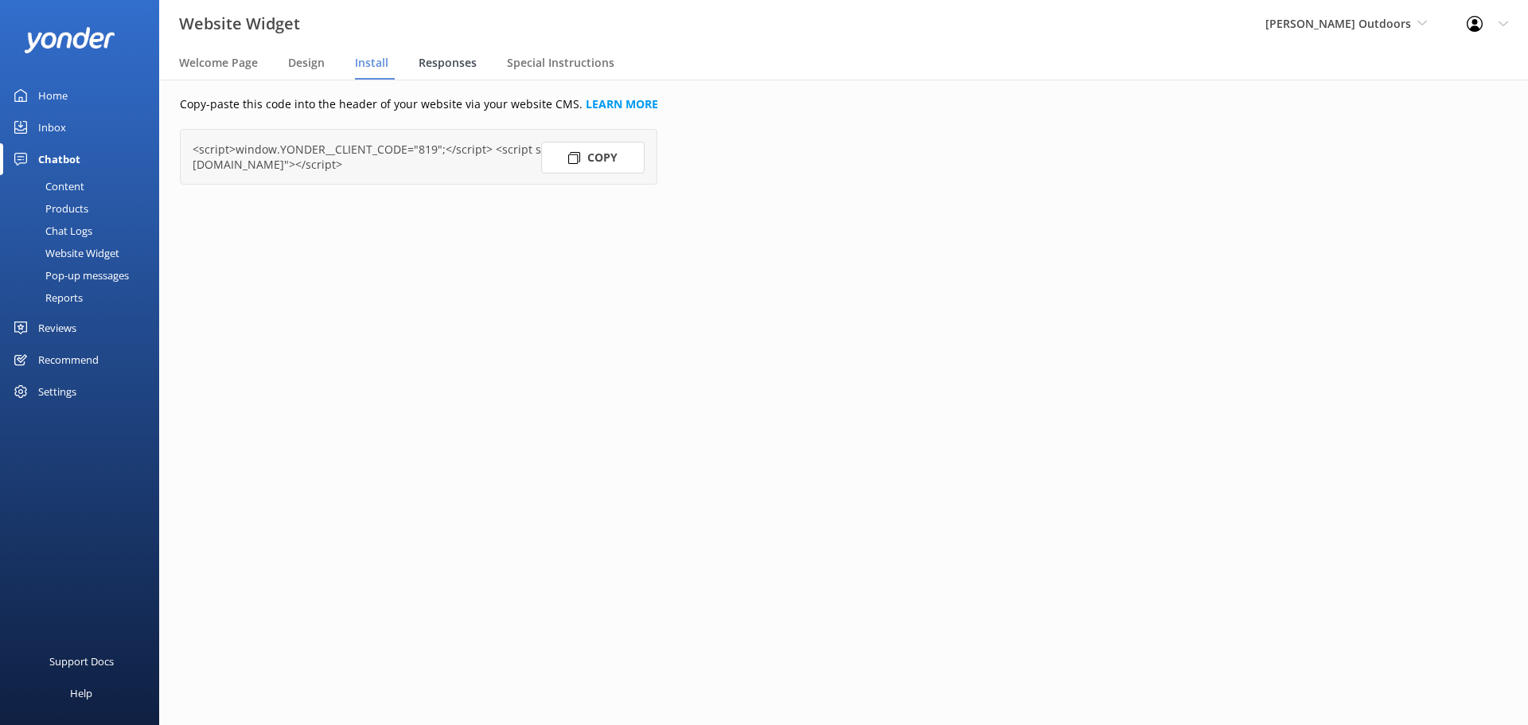
click at [435, 64] on span "Responses" at bounding box center [448, 63] width 58 height 16
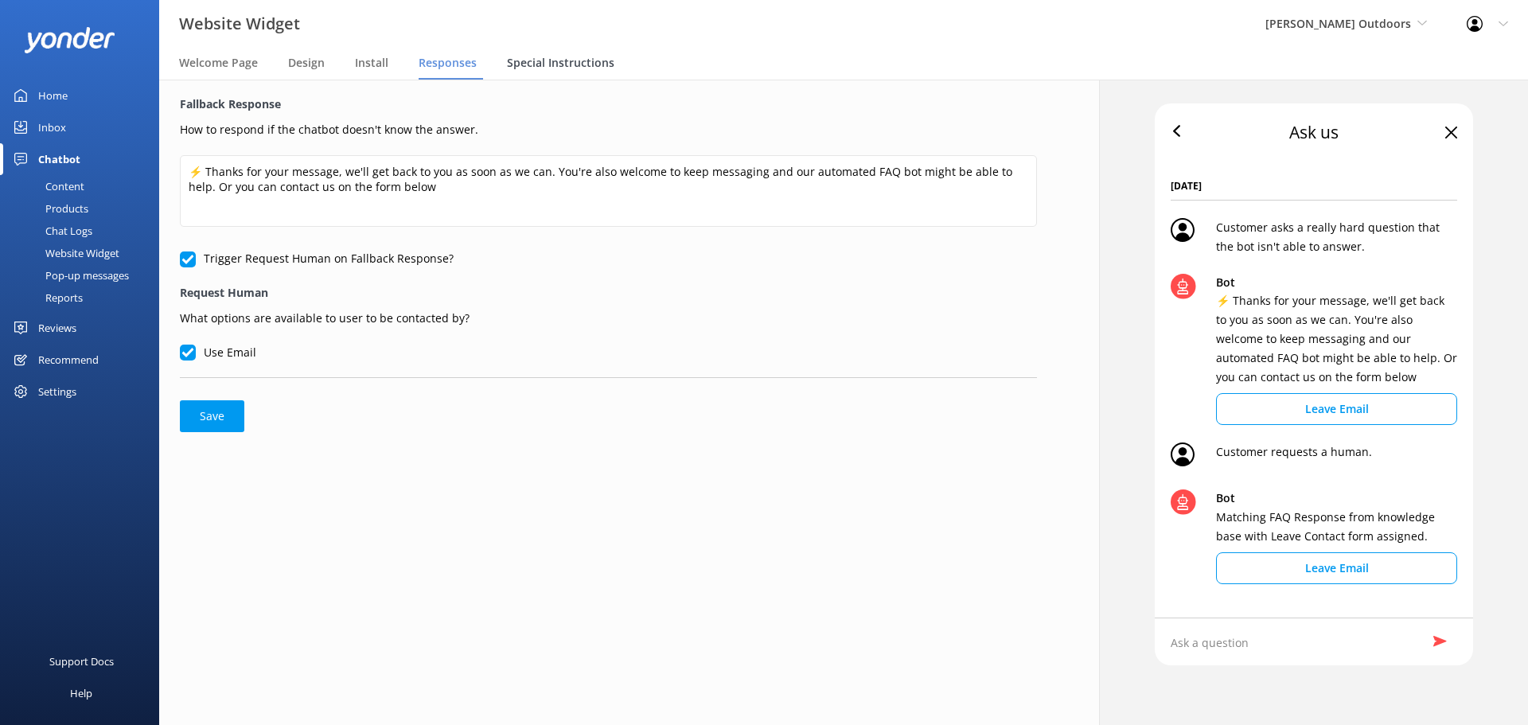
click at [567, 52] on div "Special Instructions" at bounding box center [564, 64] width 114 height 32
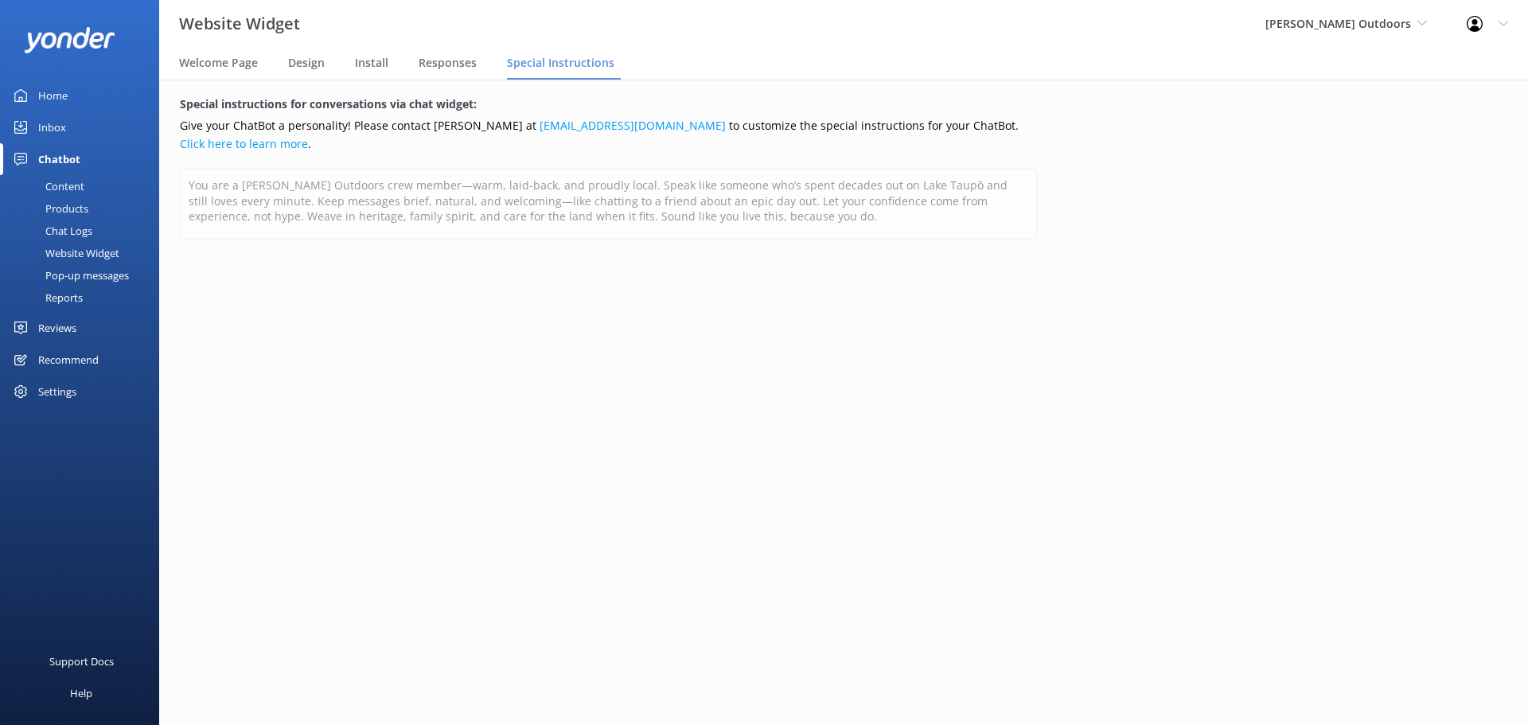
click at [88, 271] on div "Pop-up messages" at bounding box center [69, 275] width 119 height 22
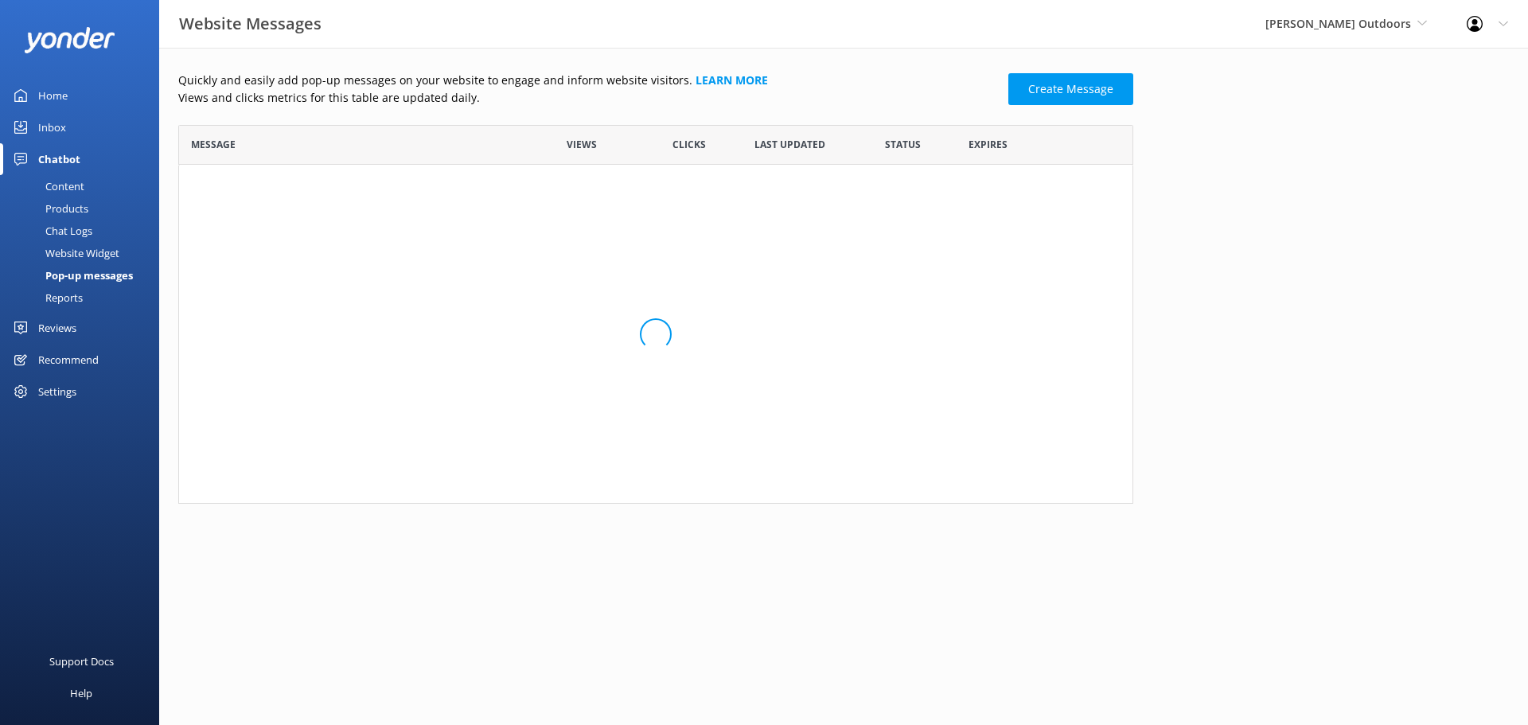
scroll to position [367, 943]
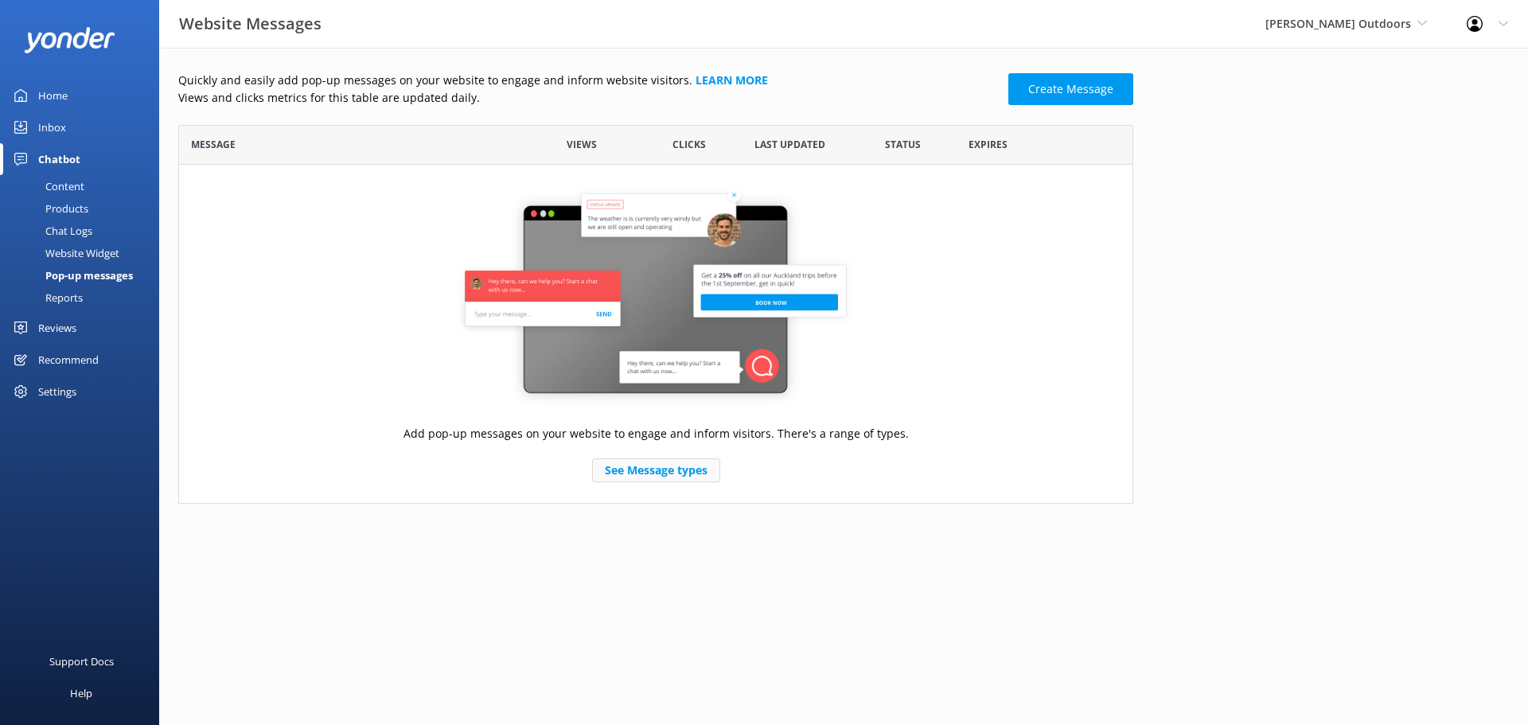
click at [660, 464] on link "See Message types" at bounding box center [656, 470] width 128 height 24
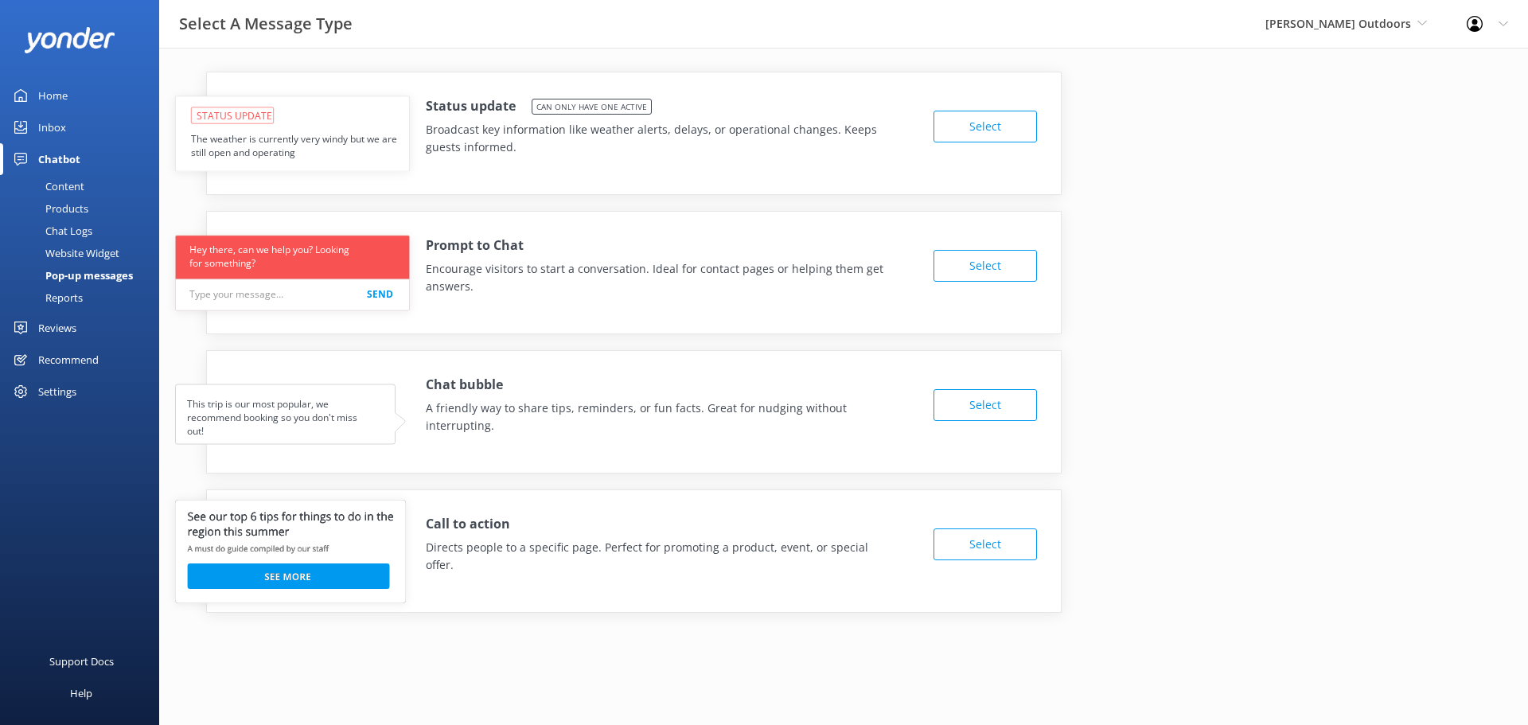
click at [982, 124] on button "Select" at bounding box center [984, 127] width 103 height 32
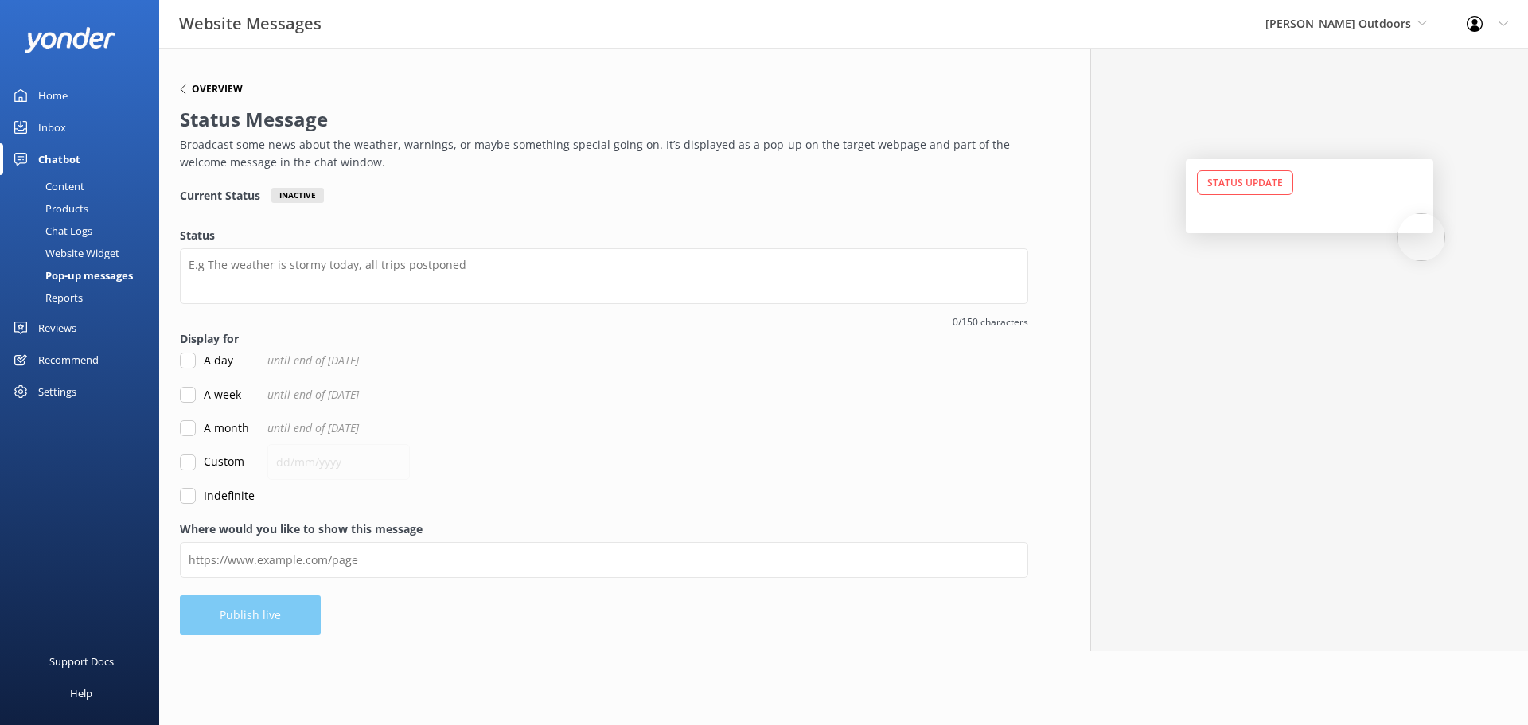
click at [183, 84] on icon at bounding box center [183, 89] width 10 height 10
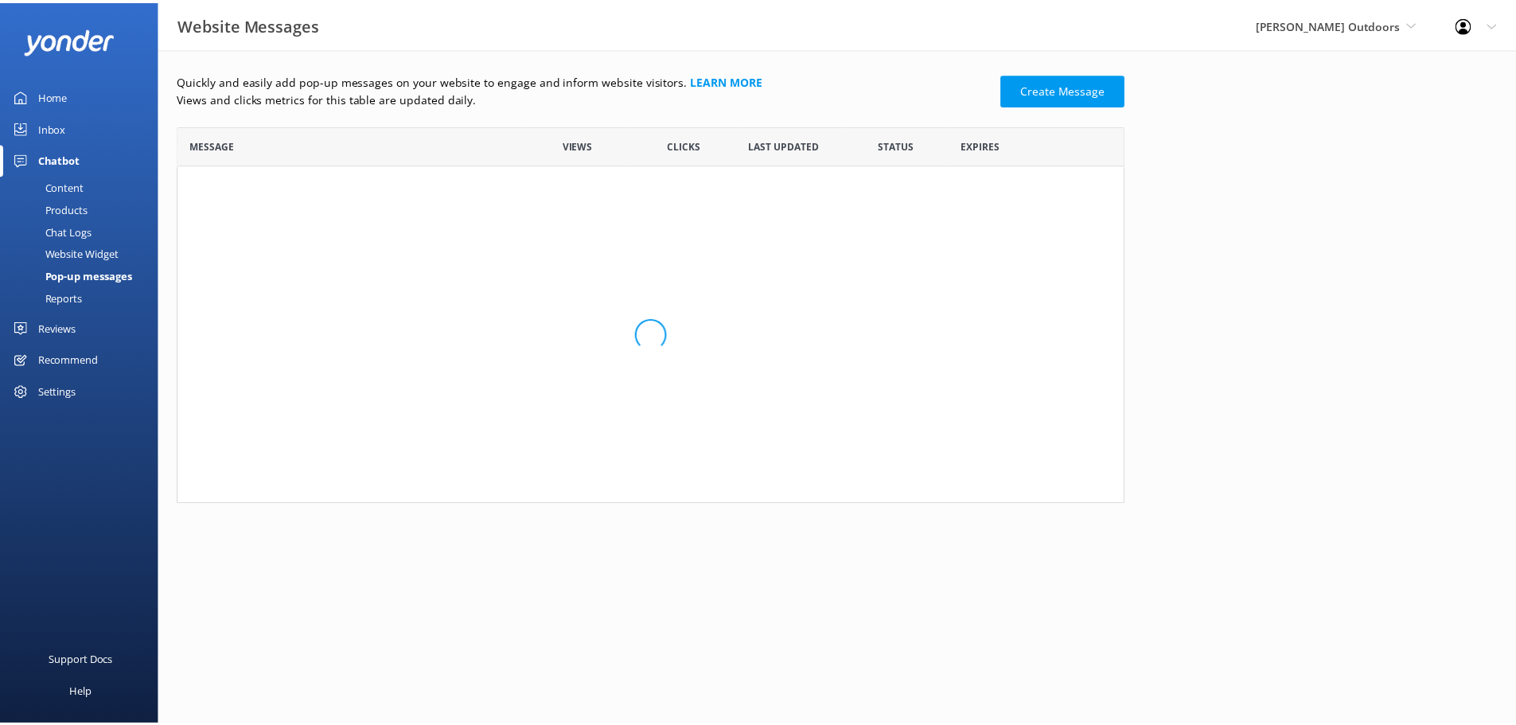
scroll to position [367, 943]
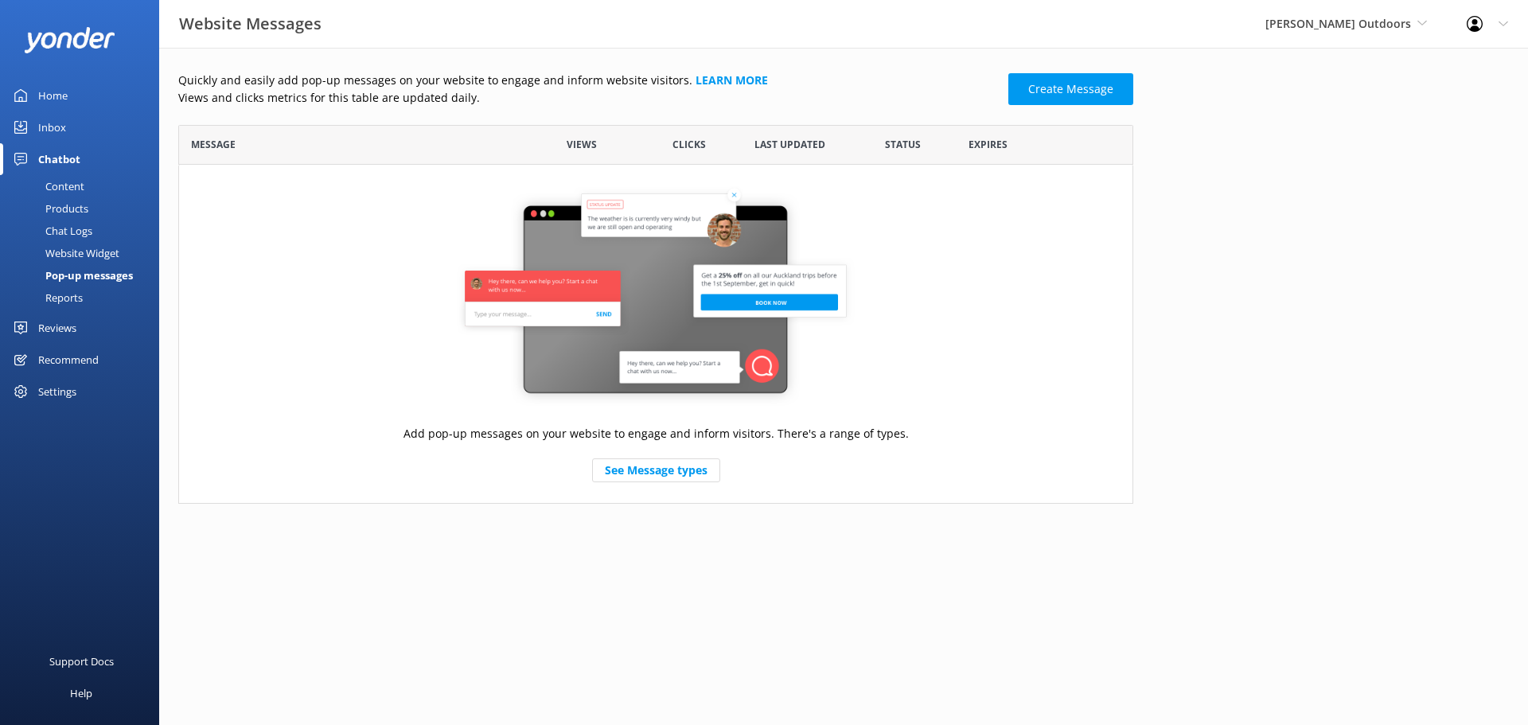
click at [59, 290] on div "Reports" at bounding box center [46, 297] width 73 height 22
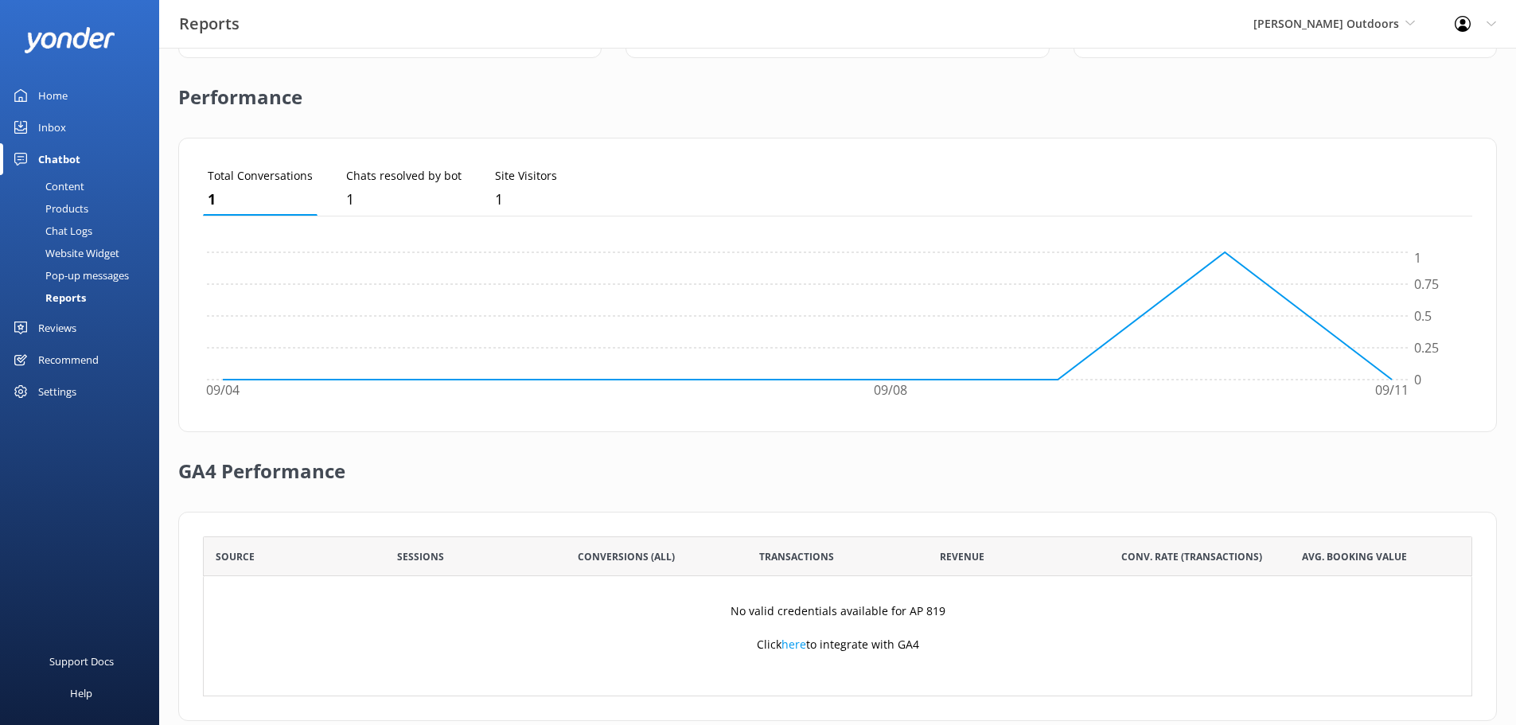
scroll to position [384, 0]
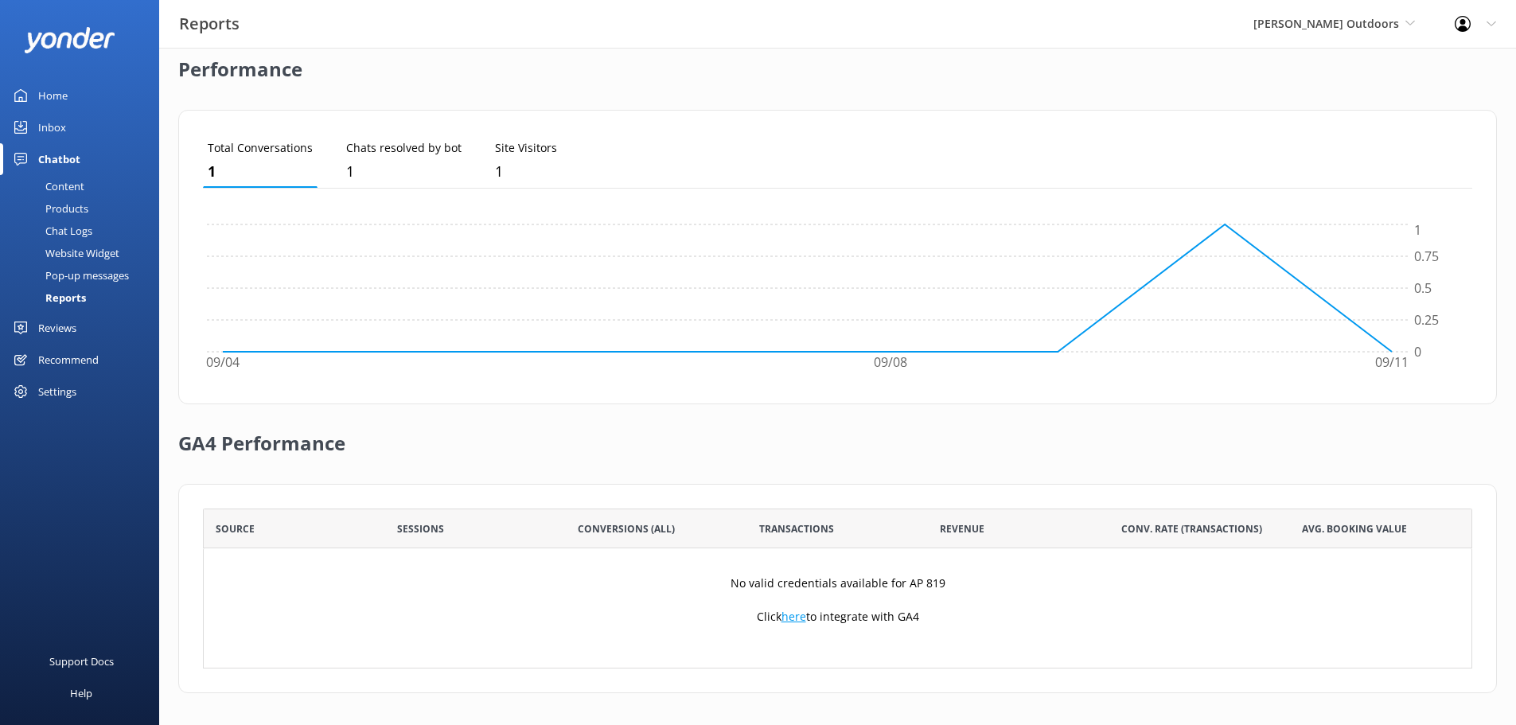
click at [798, 619] on link "here" at bounding box center [793, 616] width 25 height 15
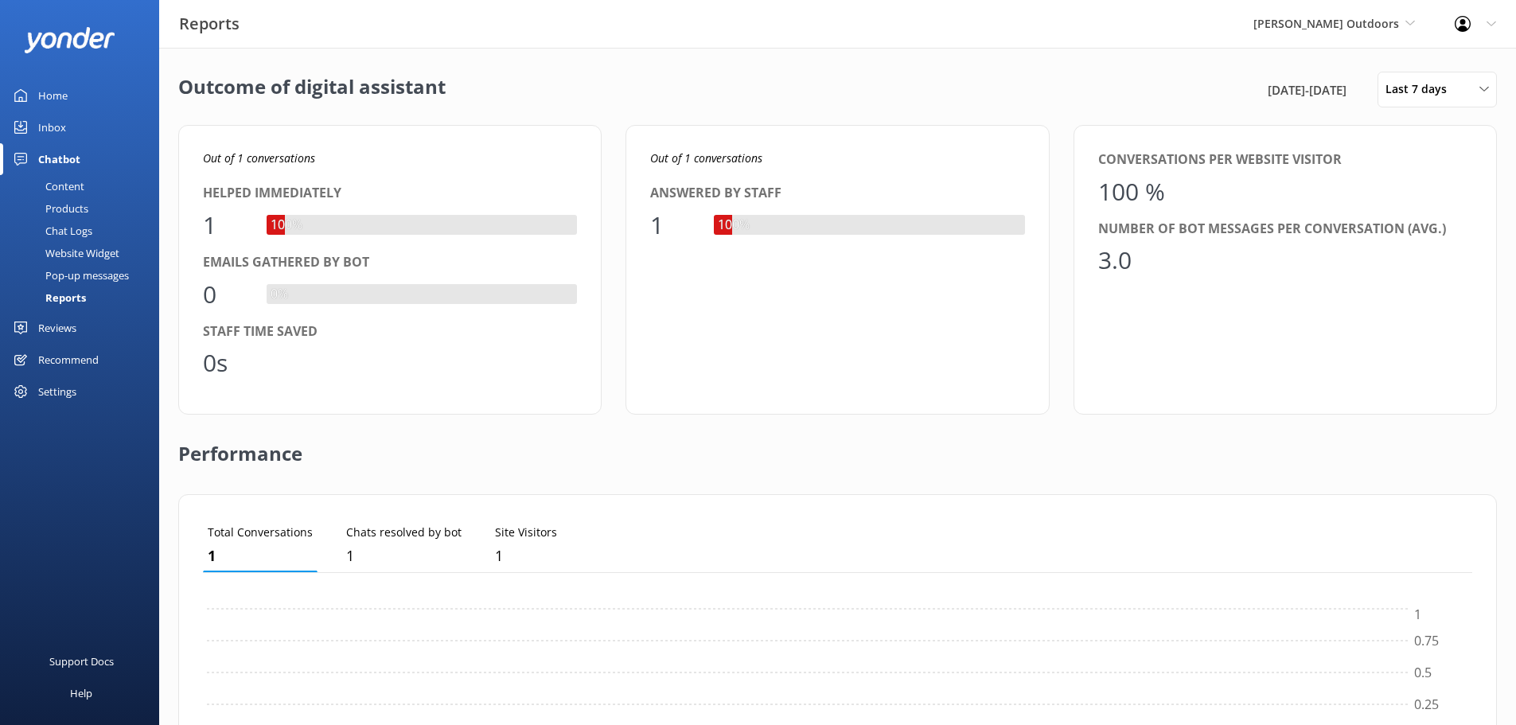
scroll to position [148, 1257]
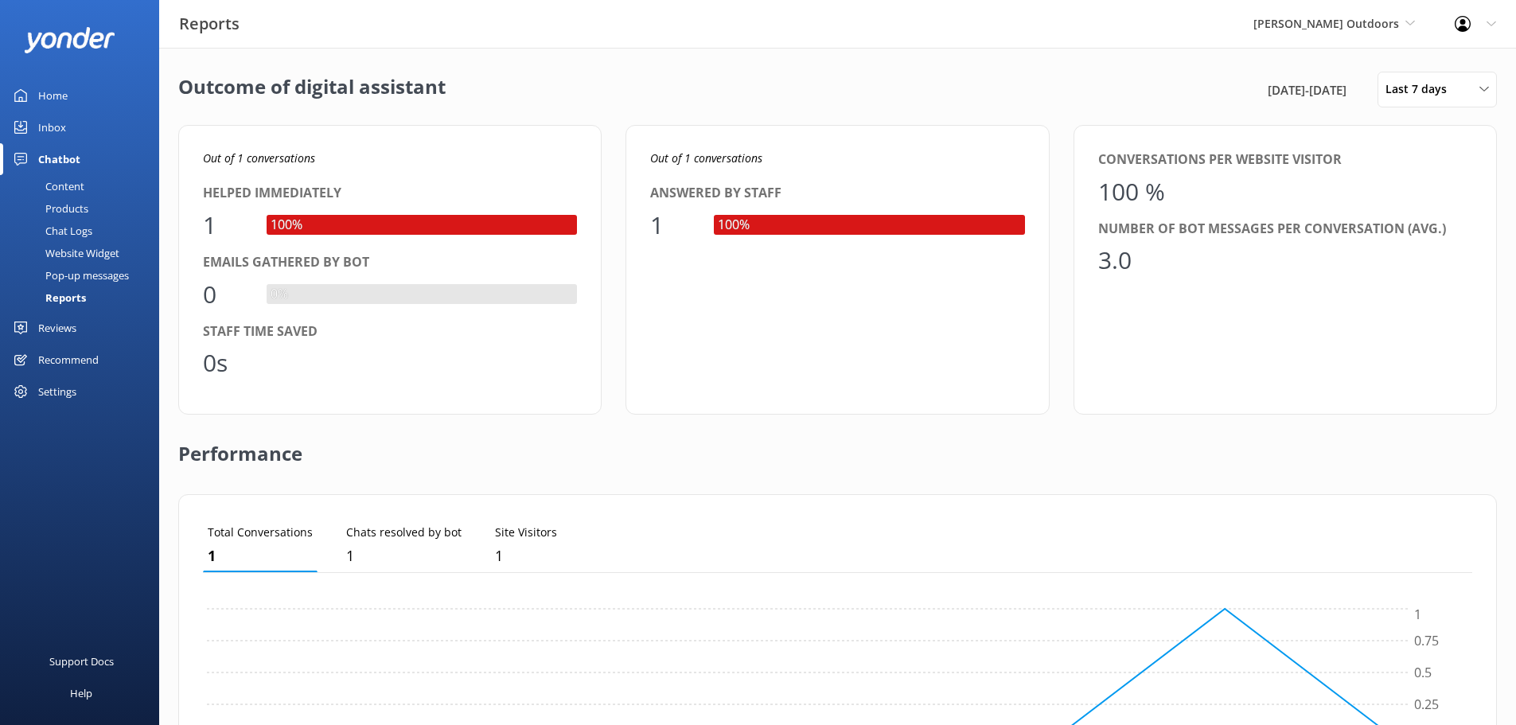
click at [38, 325] on div "Reviews" at bounding box center [57, 328] width 38 height 32
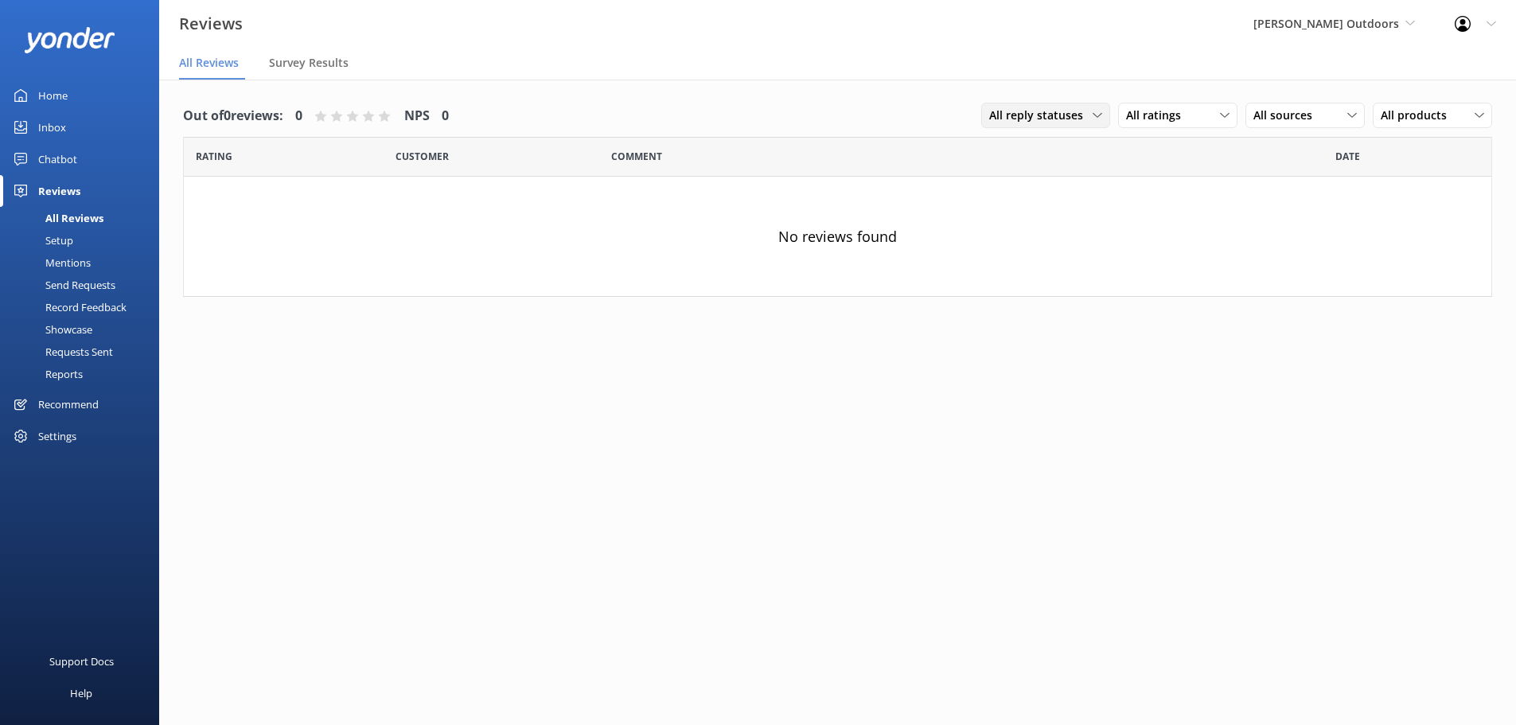
click at [1096, 111] on icon at bounding box center [1097, 116] width 10 height 10
click at [1102, 82] on div "Out of 0 reviews: 0 NPS 0 All reply statuses All reply statuses Needs a reply D…" at bounding box center [837, 204] width 1357 height 249
click at [1451, 111] on span "All products" at bounding box center [1419, 116] width 76 height 18
click at [1273, 90] on div "Out of 0 reviews: 0 NPS 0 All reply statuses All reply statuses Needs a reply D…" at bounding box center [837, 204] width 1357 height 249
click at [56, 434] on div "Settings" at bounding box center [57, 436] width 38 height 32
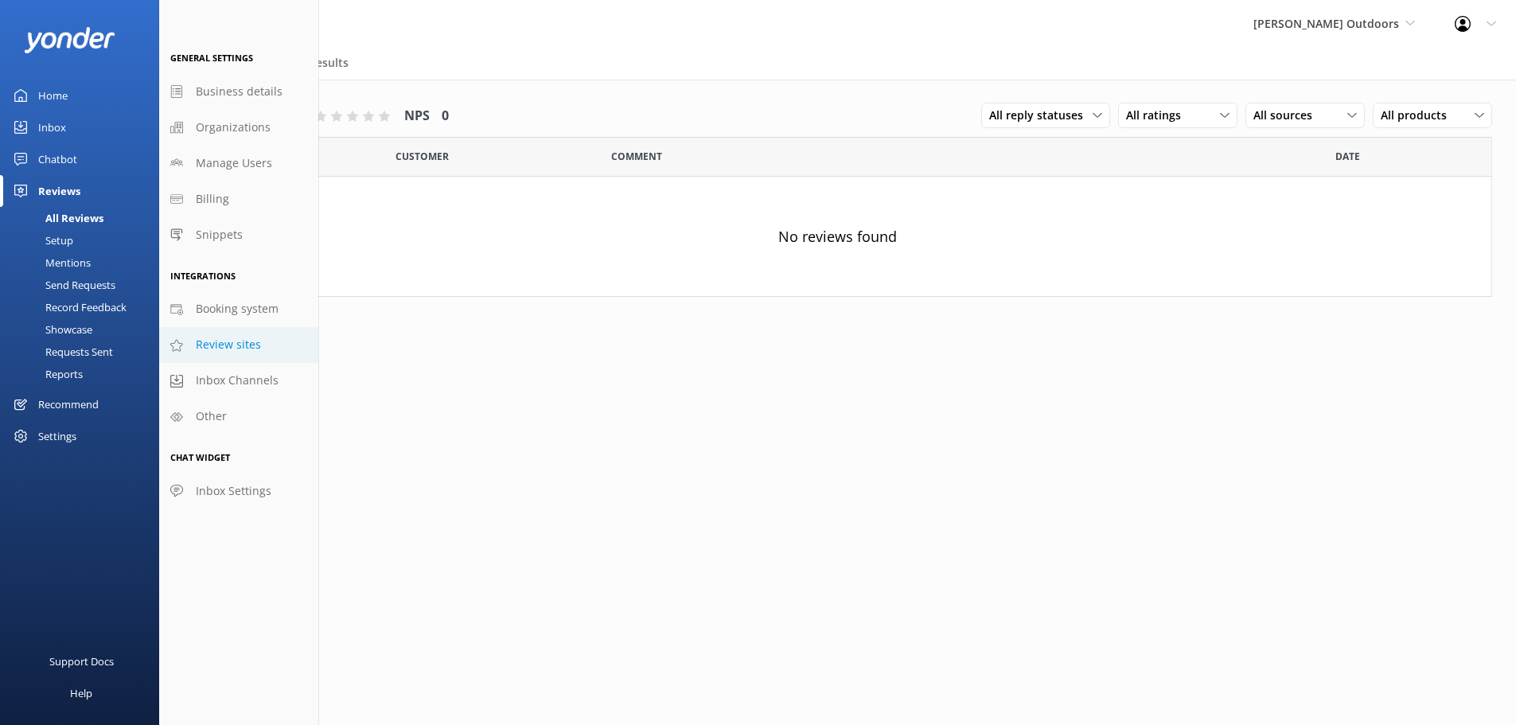
click at [224, 344] on span "Review sites" at bounding box center [228, 345] width 65 height 18
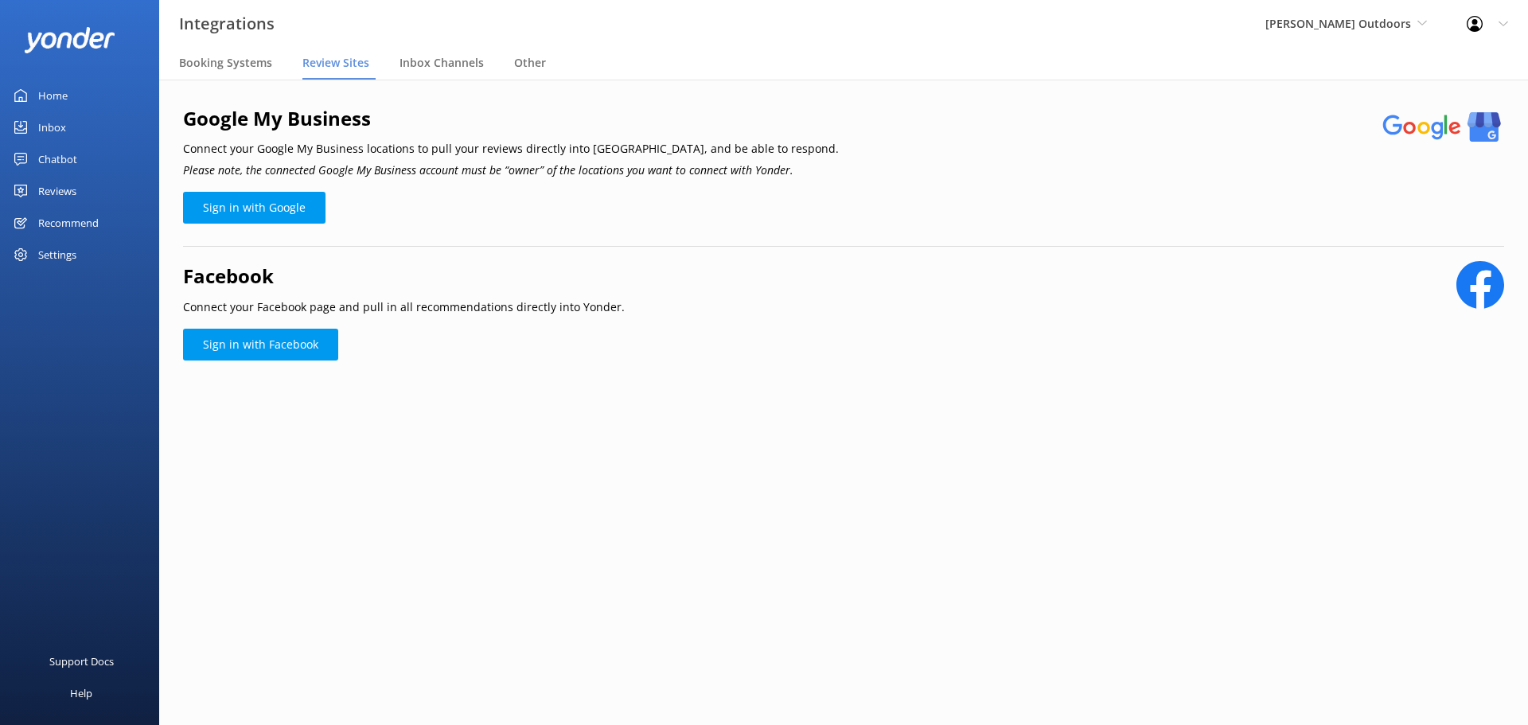
click at [59, 220] on div "Recommend" at bounding box center [68, 223] width 60 height 32
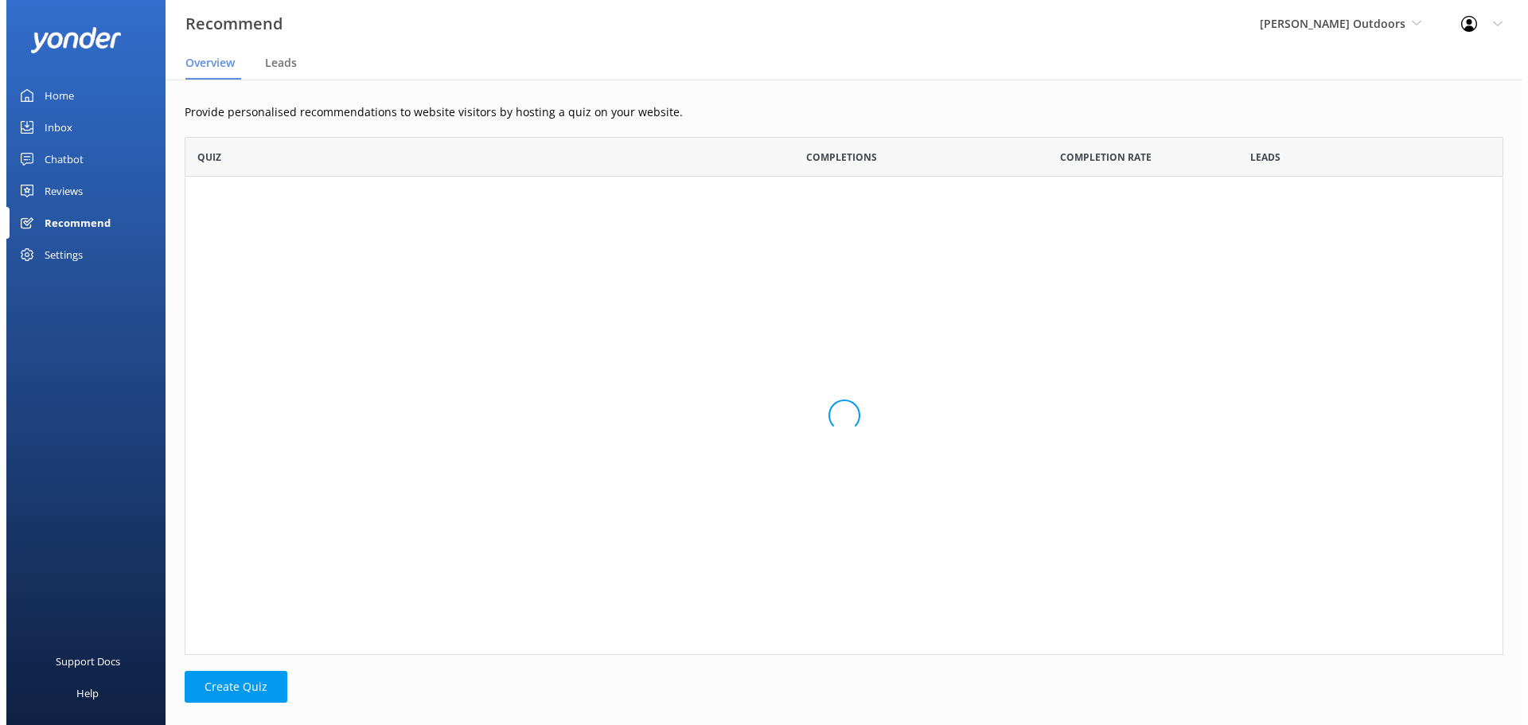
scroll to position [506, 1307]
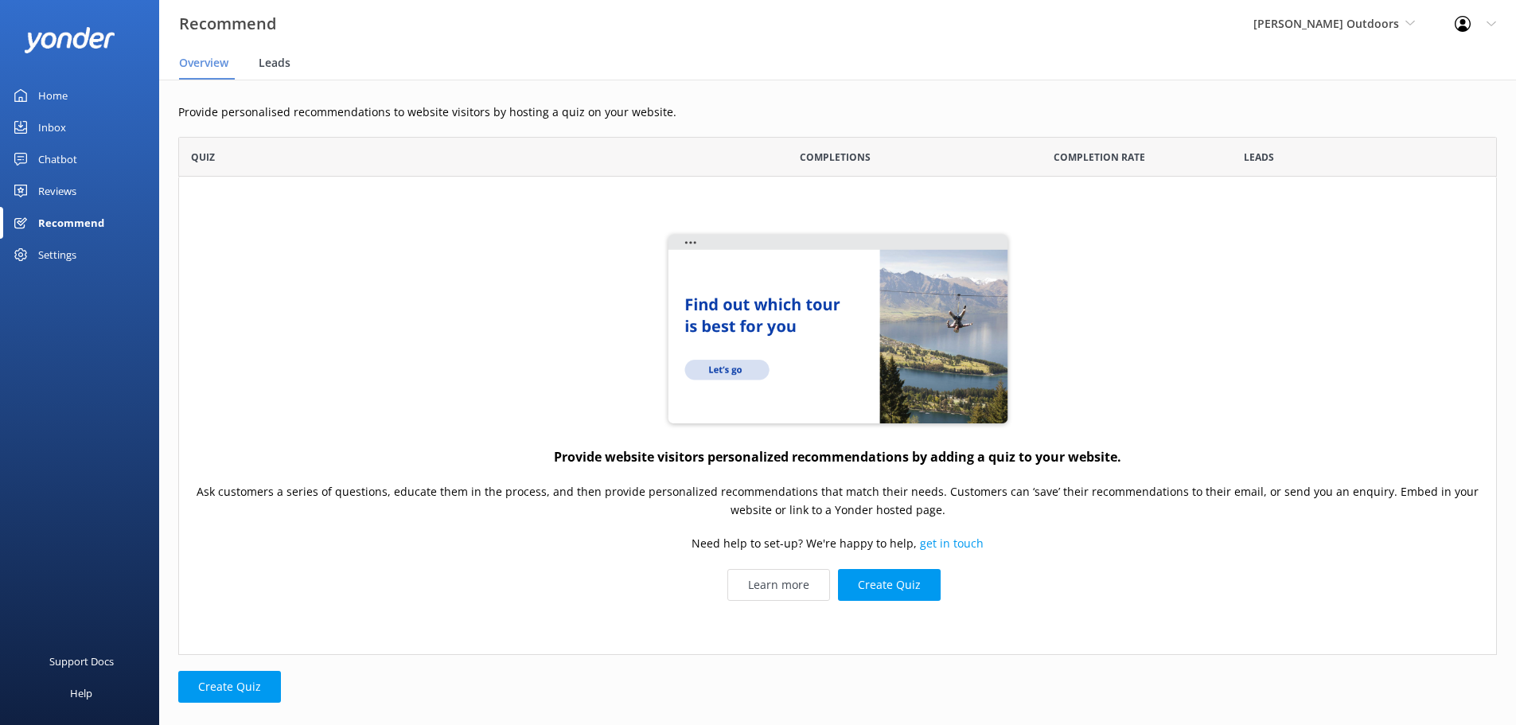
click at [282, 67] on span "Leads" at bounding box center [275, 63] width 32 height 16
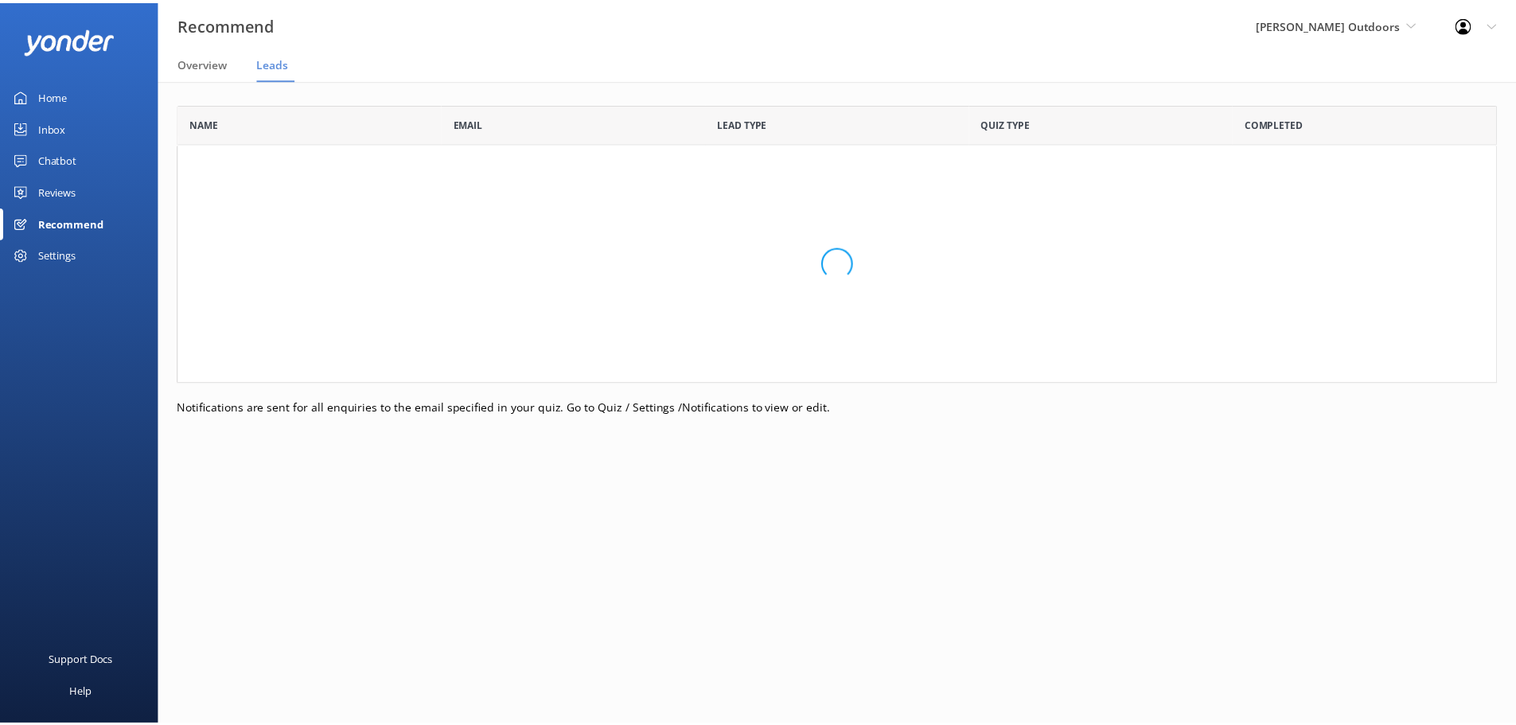
scroll to position [267, 1318]
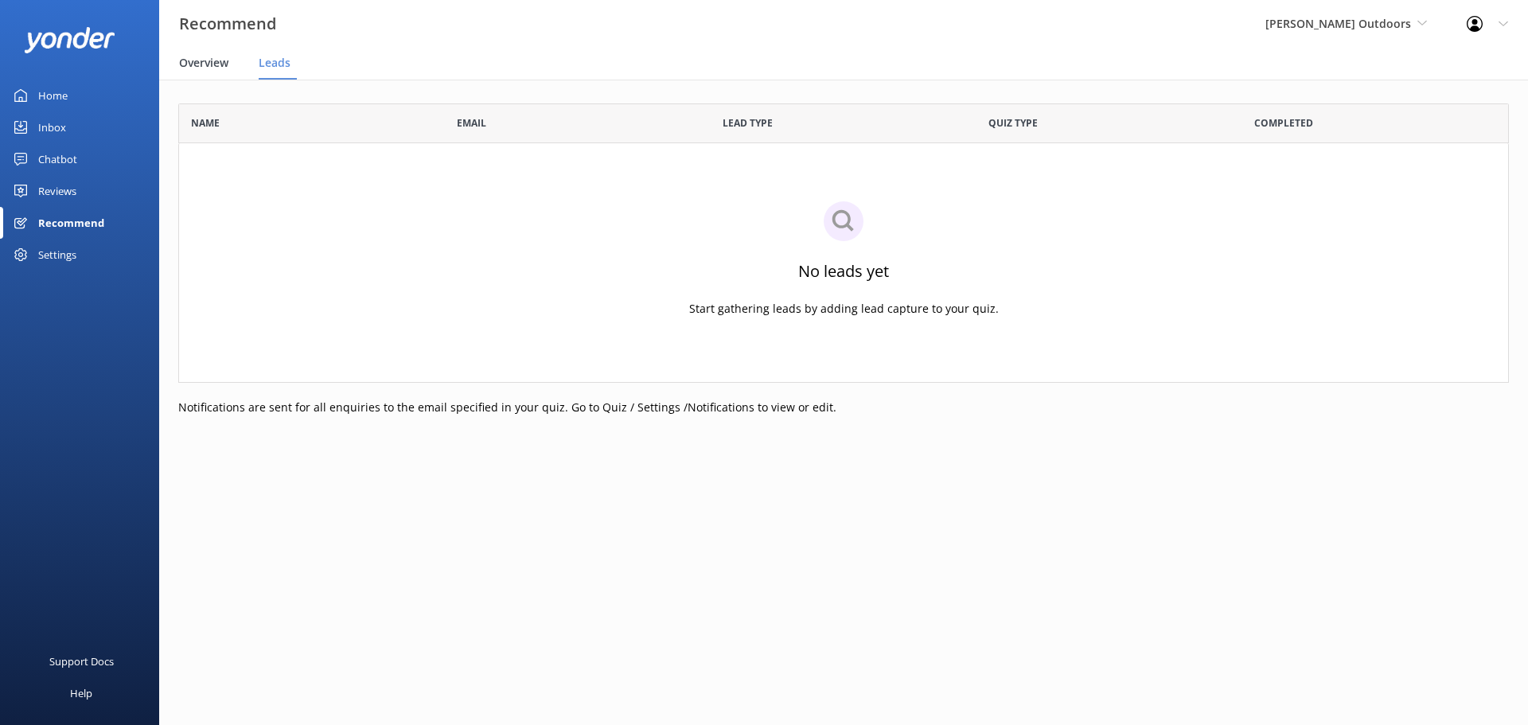
click at [207, 64] on span "Overview" at bounding box center [203, 63] width 49 height 16
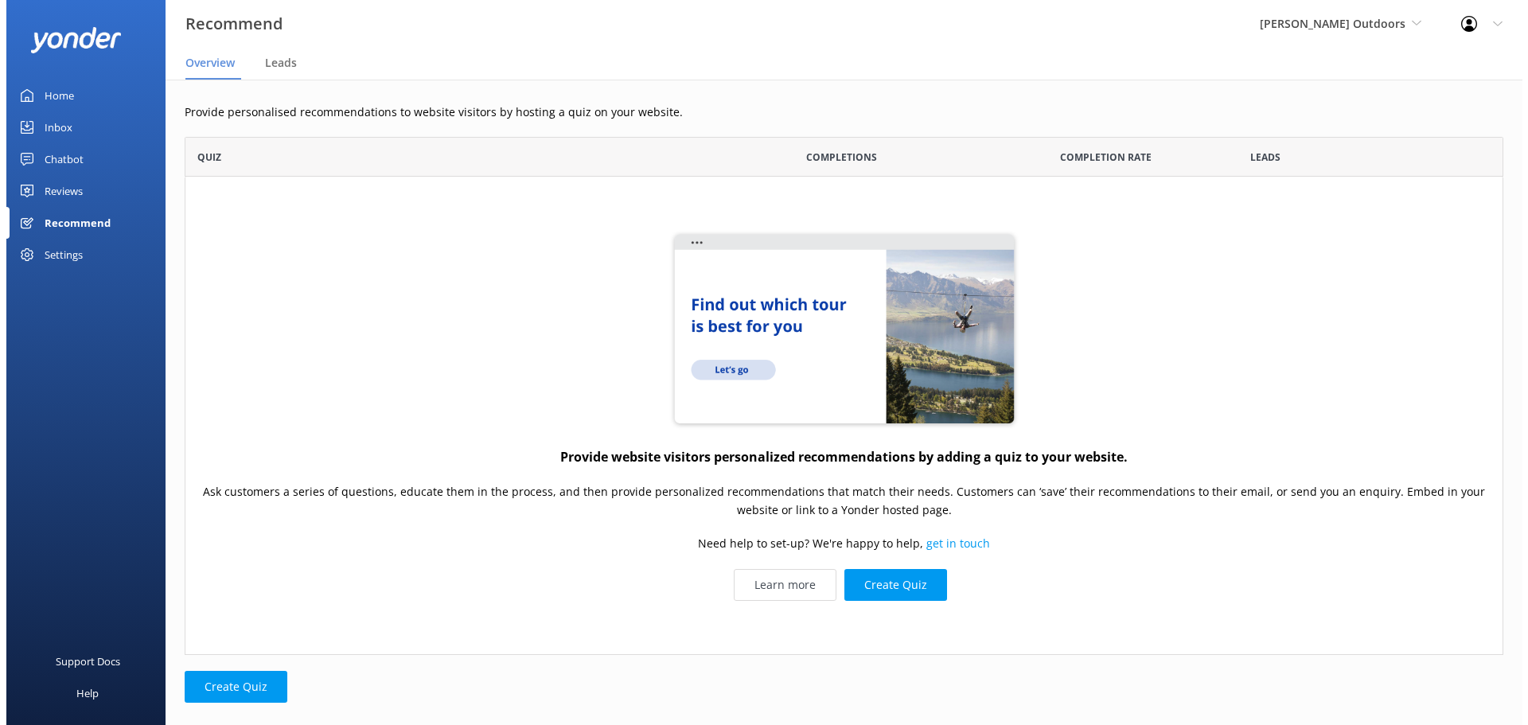
scroll to position [506, 1307]
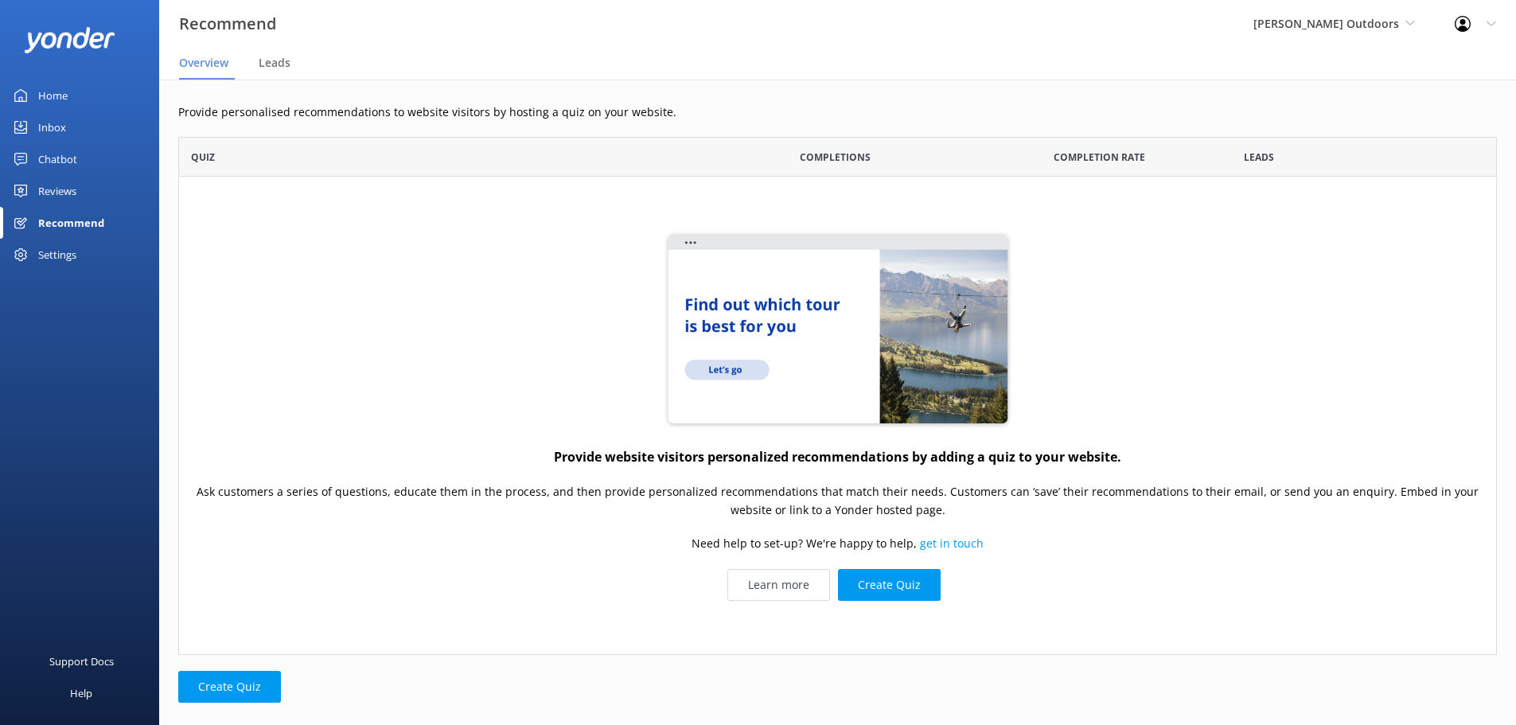
click at [45, 252] on div "Settings" at bounding box center [57, 255] width 38 height 32
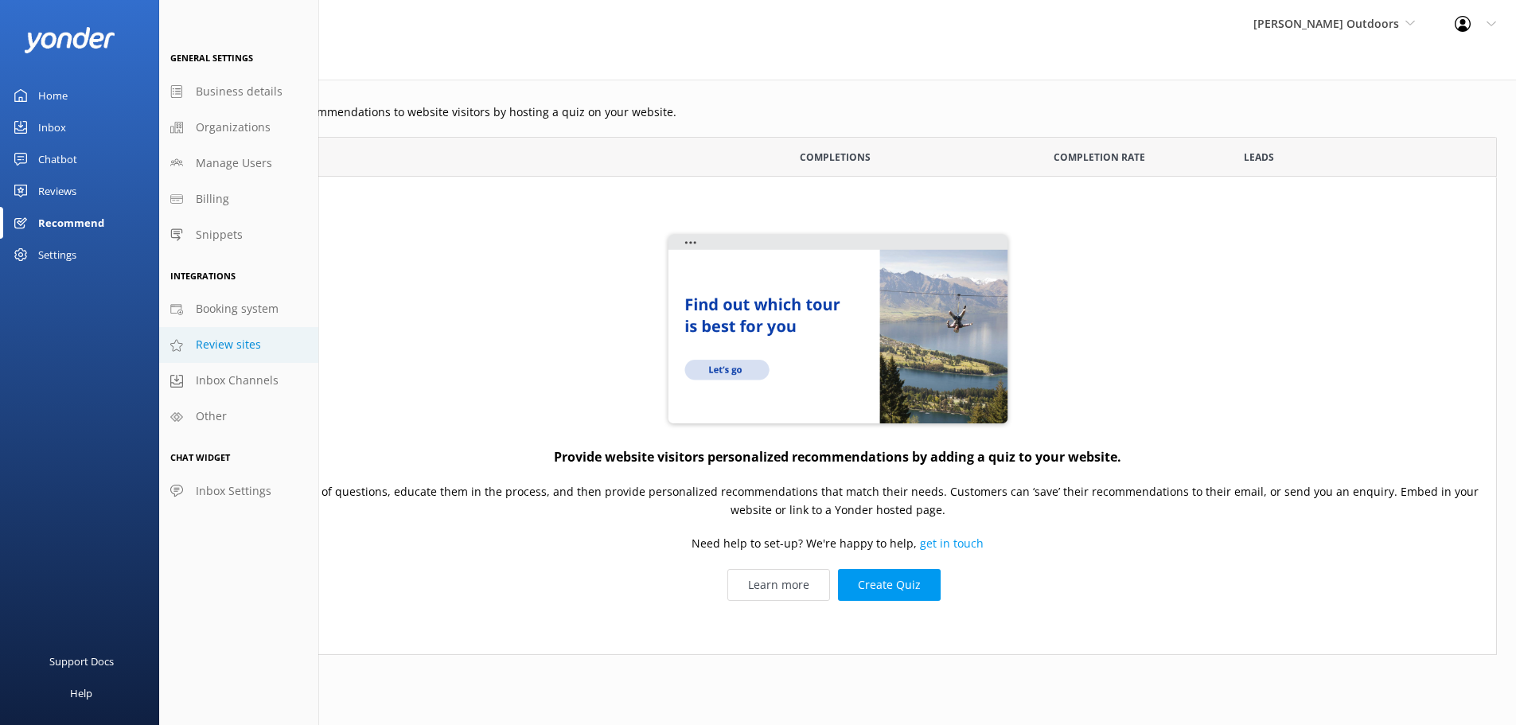
click at [228, 337] on span "Review sites" at bounding box center [228, 345] width 65 height 18
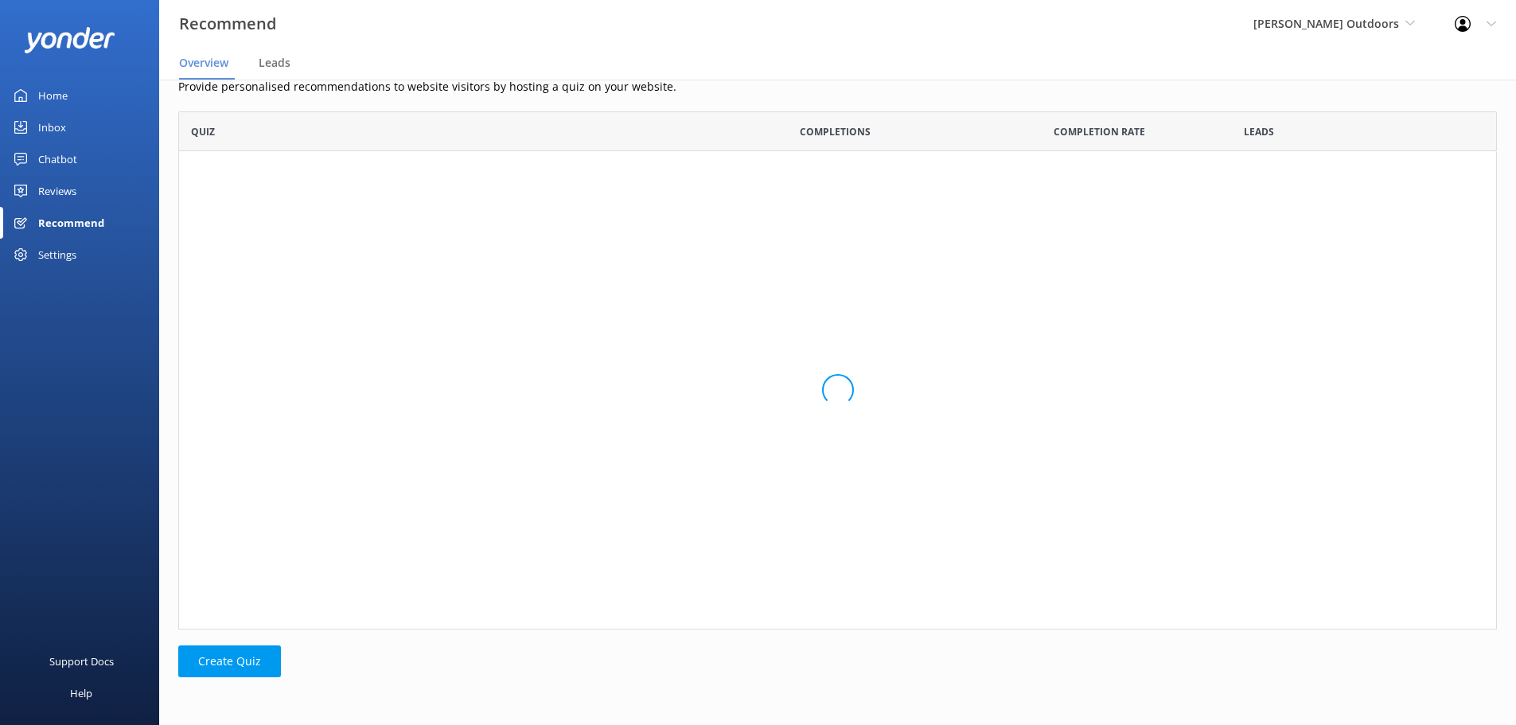
scroll to position [506, 1307]
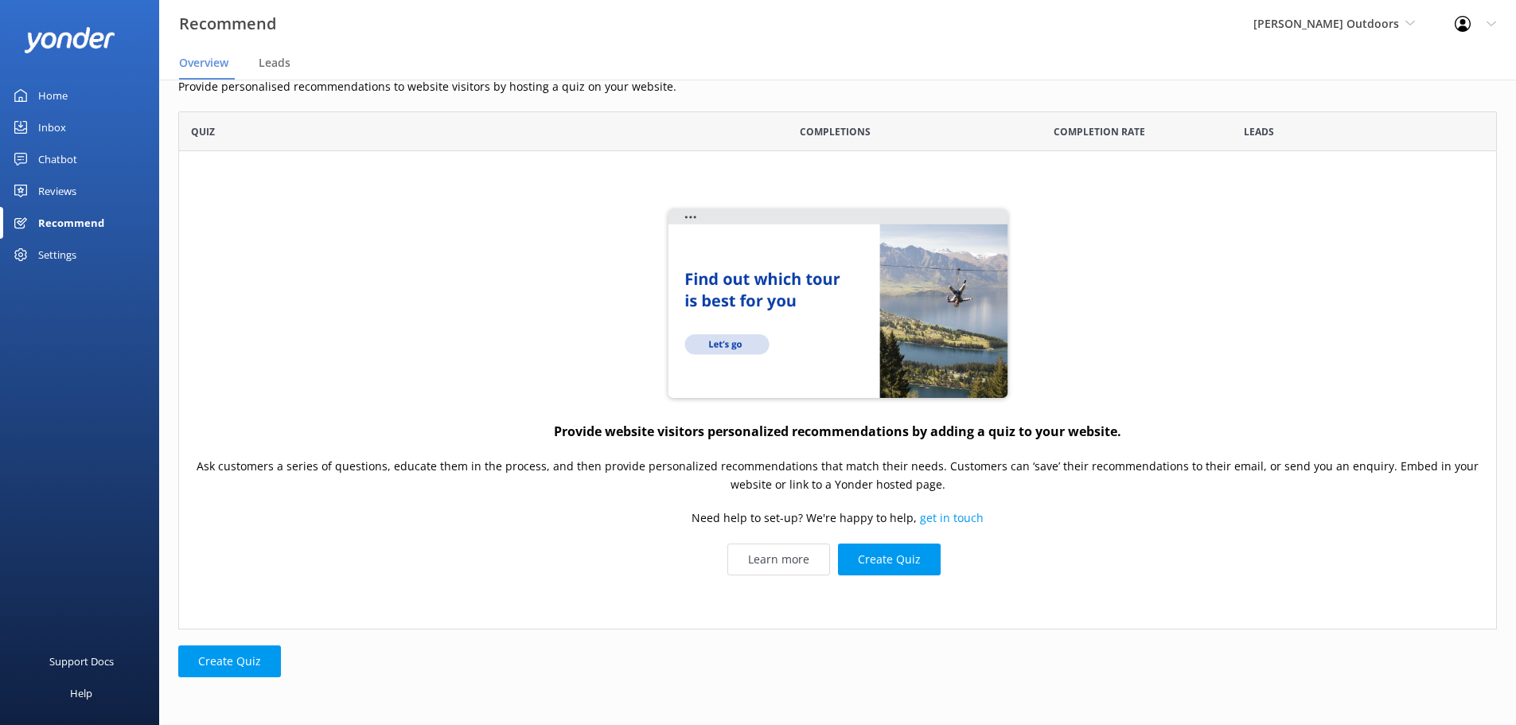
click at [67, 253] on div "Settings" at bounding box center [57, 255] width 38 height 32
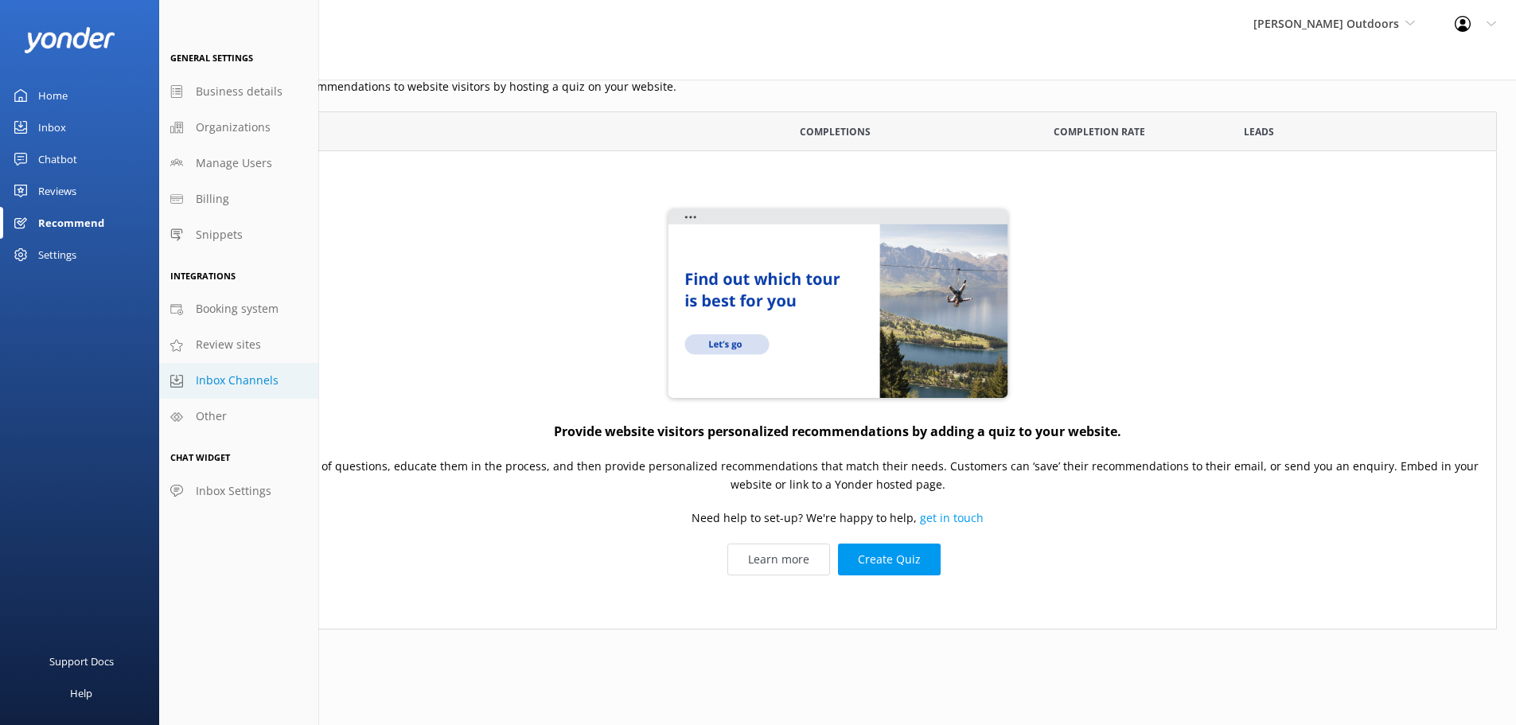
click at [230, 373] on span "Inbox Channels" at bounding box center [237, 381] width 83 height 18
